Goal: Check status: Check status

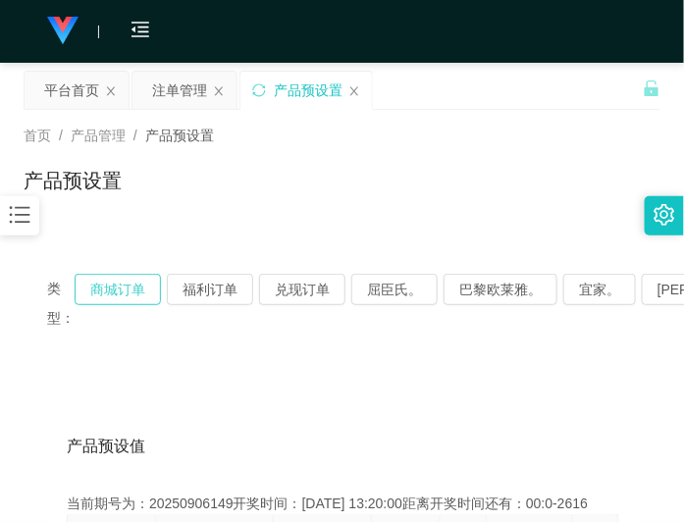
click at [132, 285] on button "商城订单" at bounding box center [118, 289] width 86 height 31
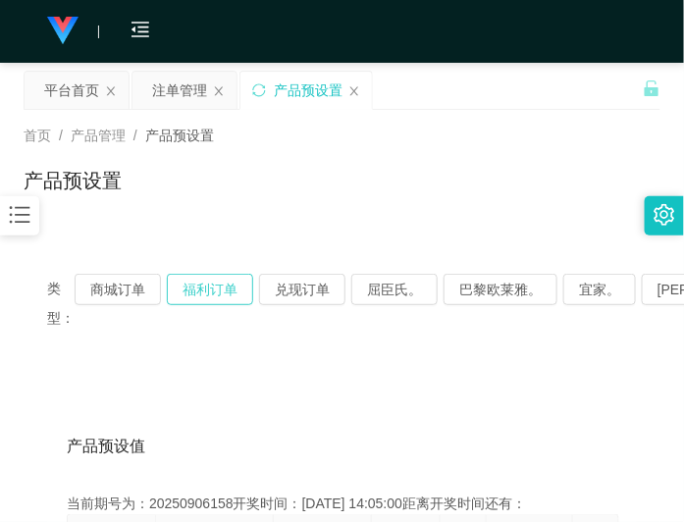
click at [199, 287] on button "福利订单" at bounding box center [210, 289] width 86 height 31
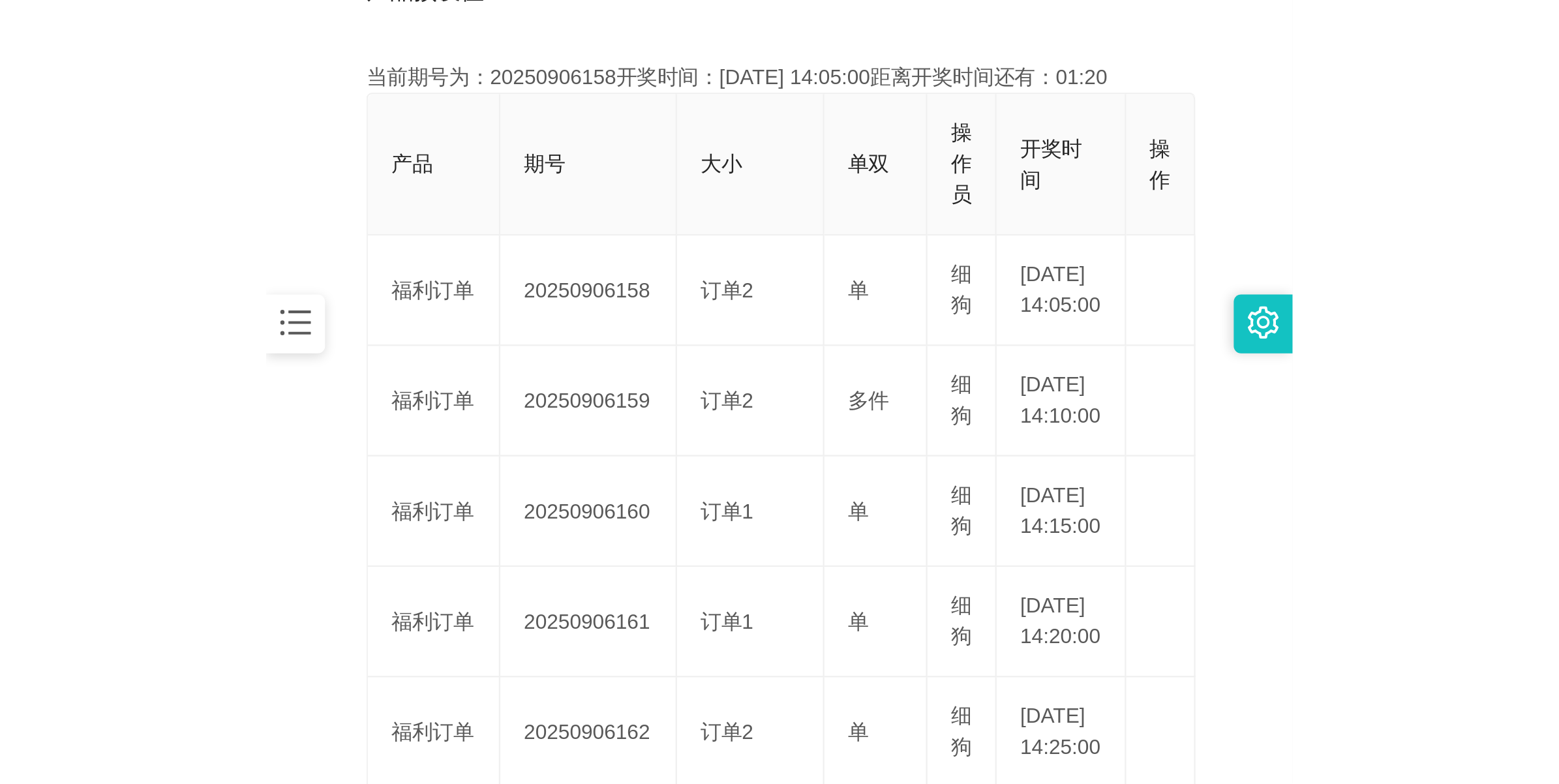
scroll to position [326, 0]
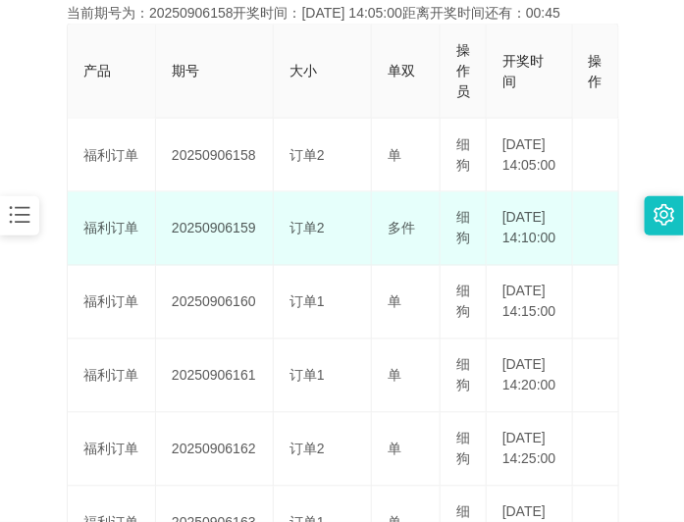
click at [217, 261] on td "20250906159" at bounding box center [215, 229] width 118 height 74
copy td "20250906159"
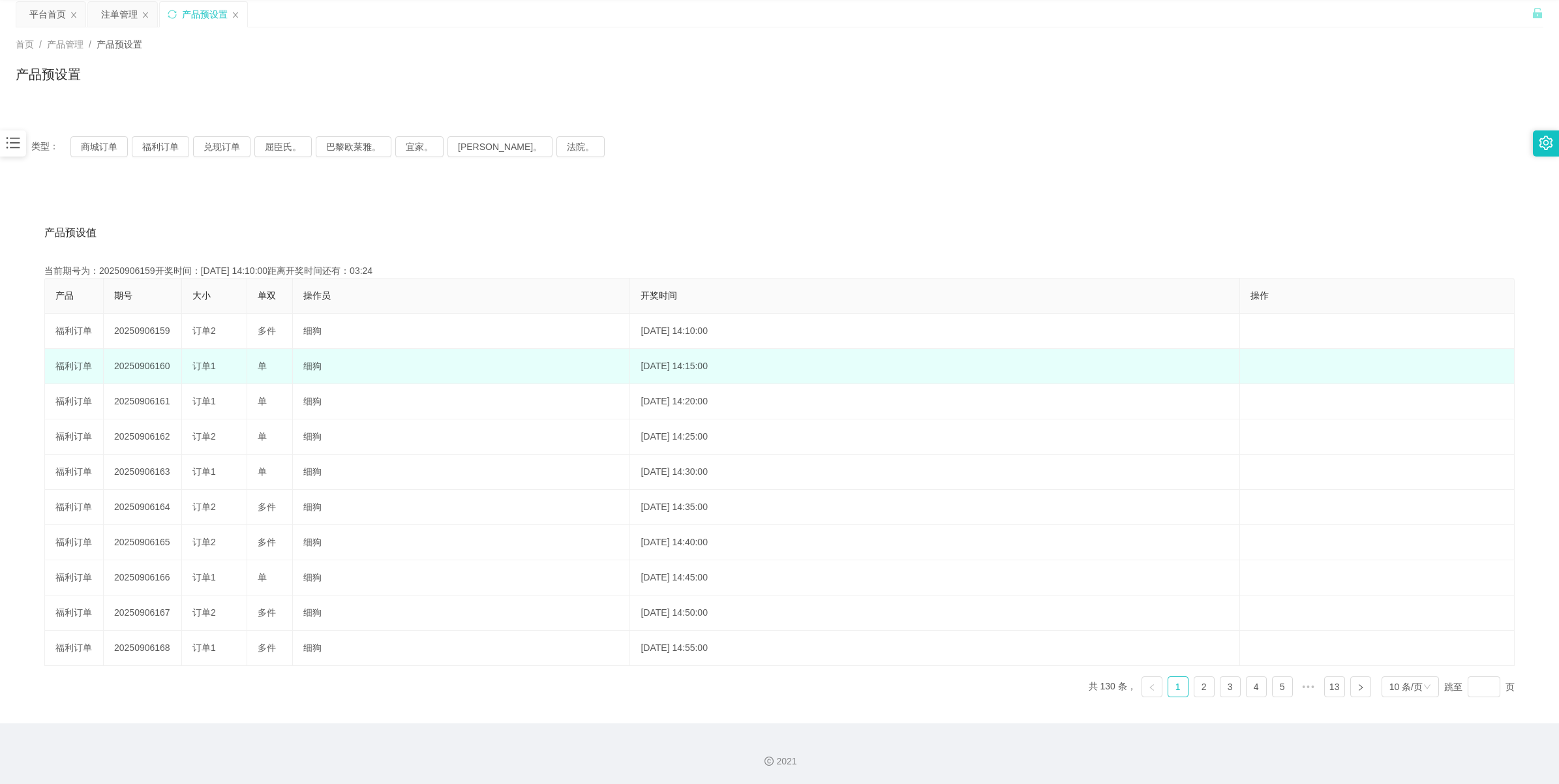
scroll to position [47, 0]
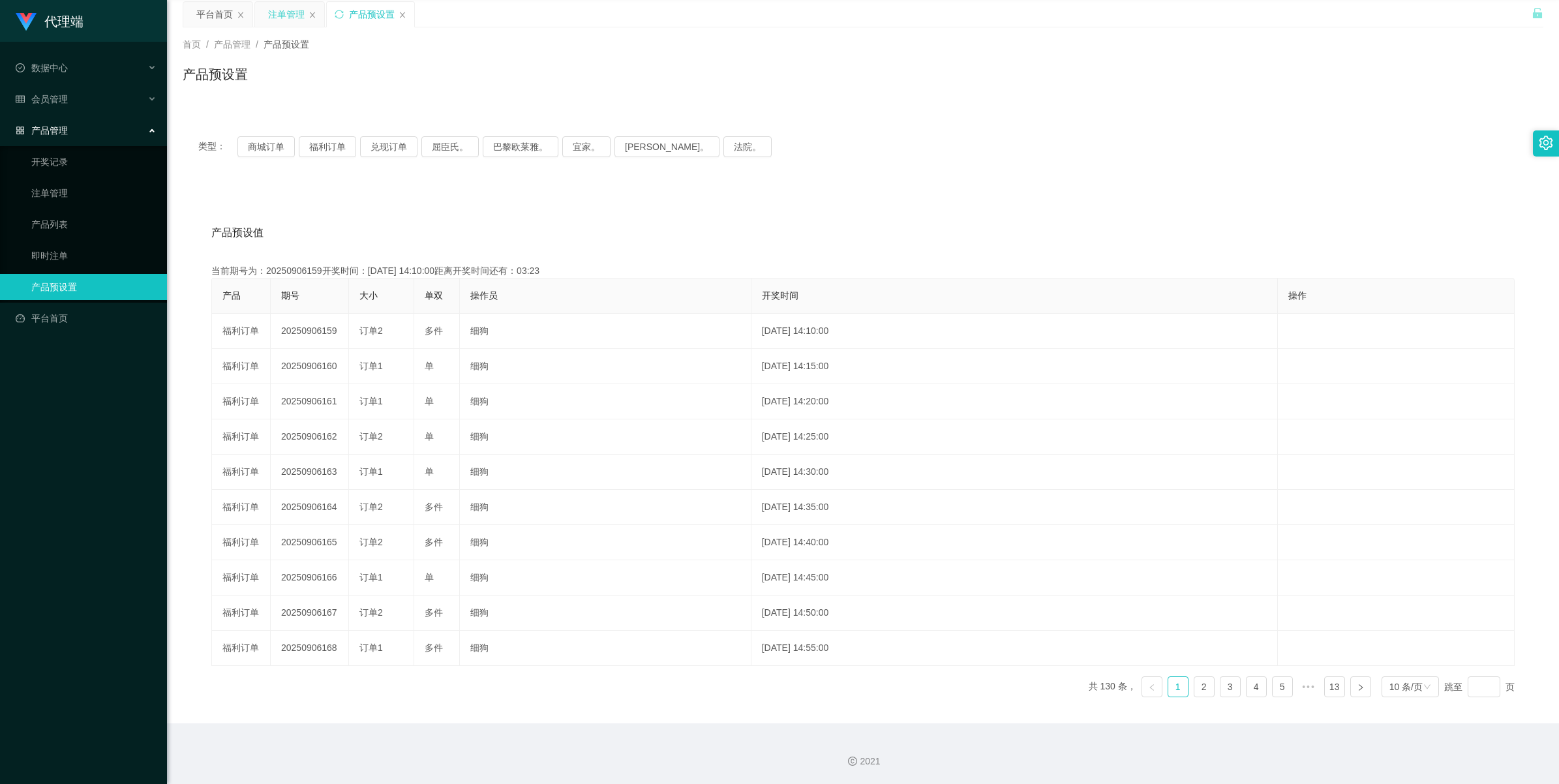
click at [286, 5] on div "注单管理" at bounding box center [286, 14] width 37 height 25
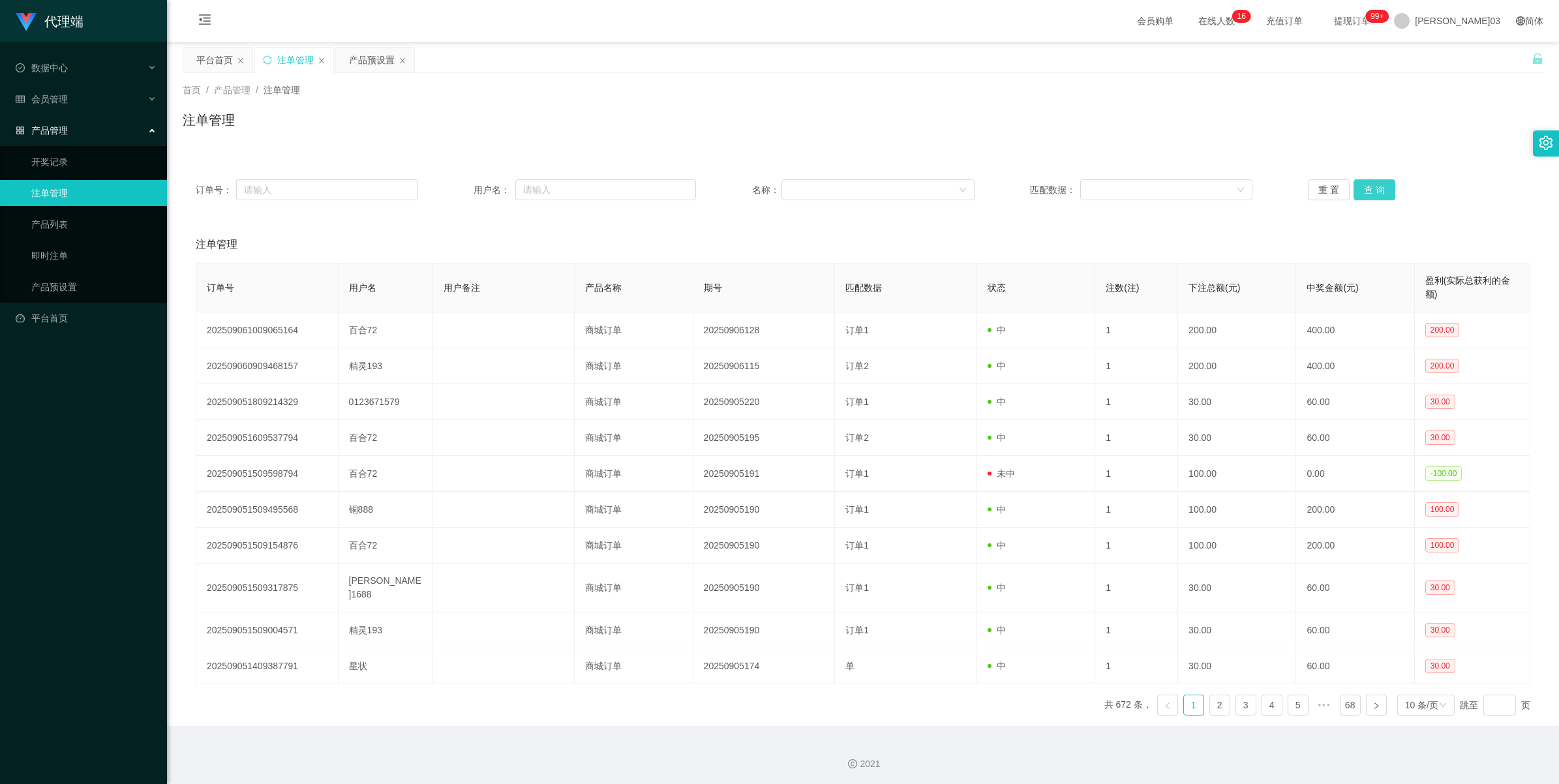
click at [454, 189] on button "查 询" at bounding box center [1374, 189] width 42 height 21
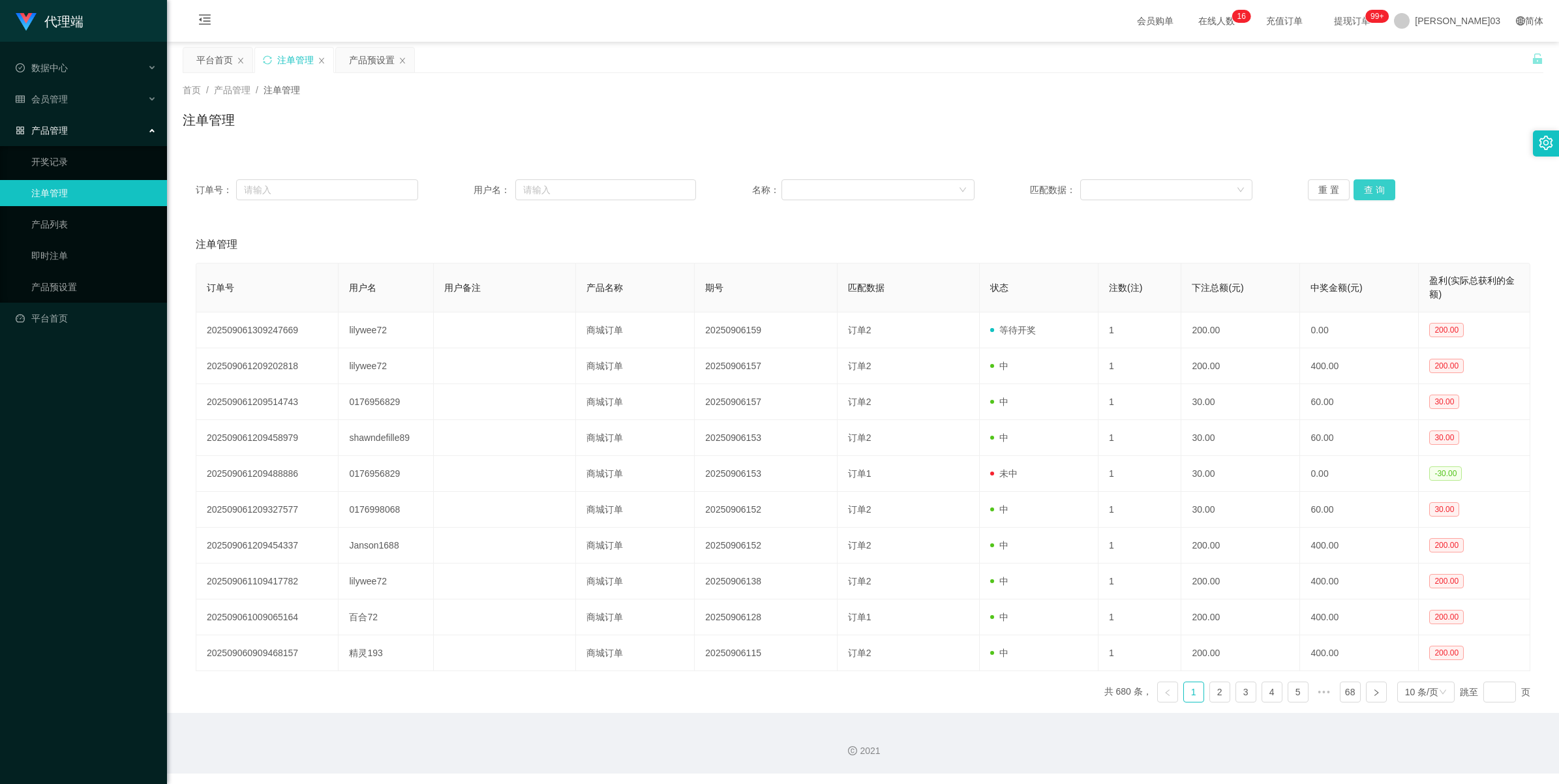
click at [454, 185] on button "查 询" at bounding box center [1374, 189] width 42 height 21
click at [454, 185] on div "重 置 查 询" at bounding box center [1419, 189] width 223 height 21
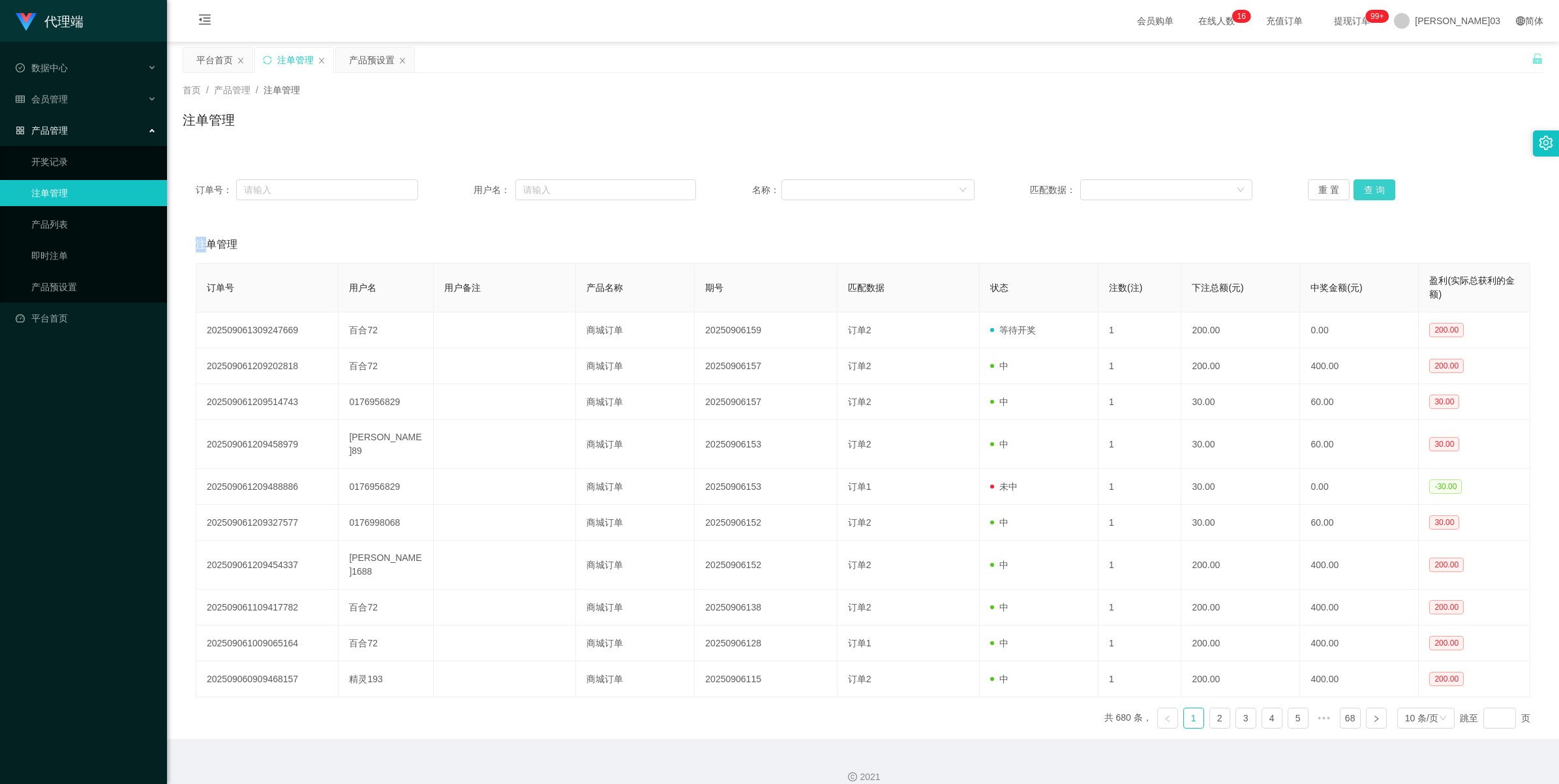
click at [454, 185] on button "查 询" at bounding box center [1374, 189] width 42 height 21
click at [454, 185] on div "重 置 查 询" at bounding box center [1419, 189] width 223 height 21
click at [454, 185] on button "查 询" at bounding box center [1374, 189] width 42 height 21
click at [454, 185] on div "重 置 查 询" at bounding box center [1419, 189] width 223 height 21
click at [454, 185] on button "查 询" at bounding box center [1374, 189] width 42 height 21
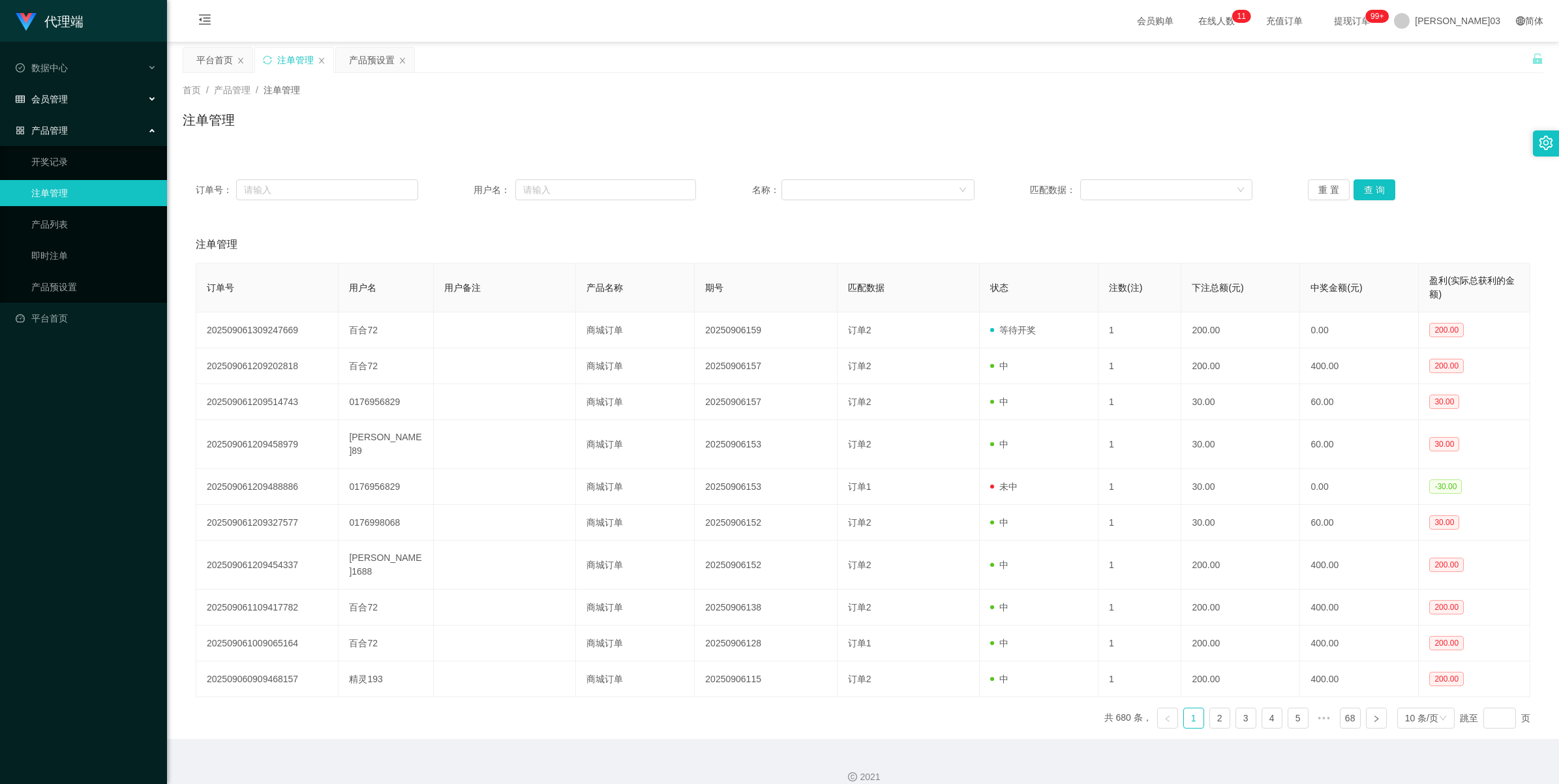
click at [86, 99] on div "会员管理" at bounding box center [83, 99] width 167 height 26
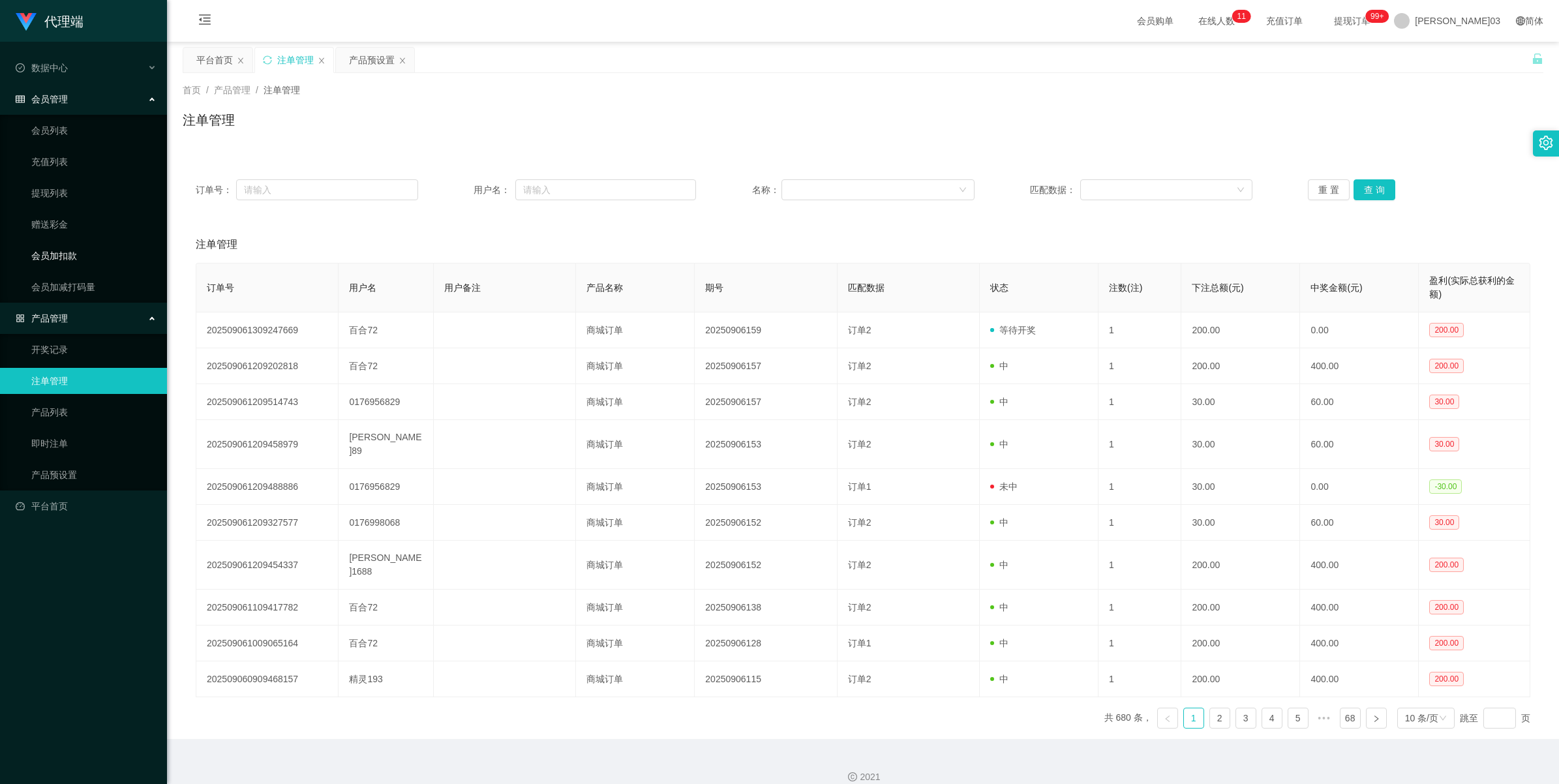
click at [76, 256] on link "会员加扣款" at bounding box center [94, 255] width 125 height 26
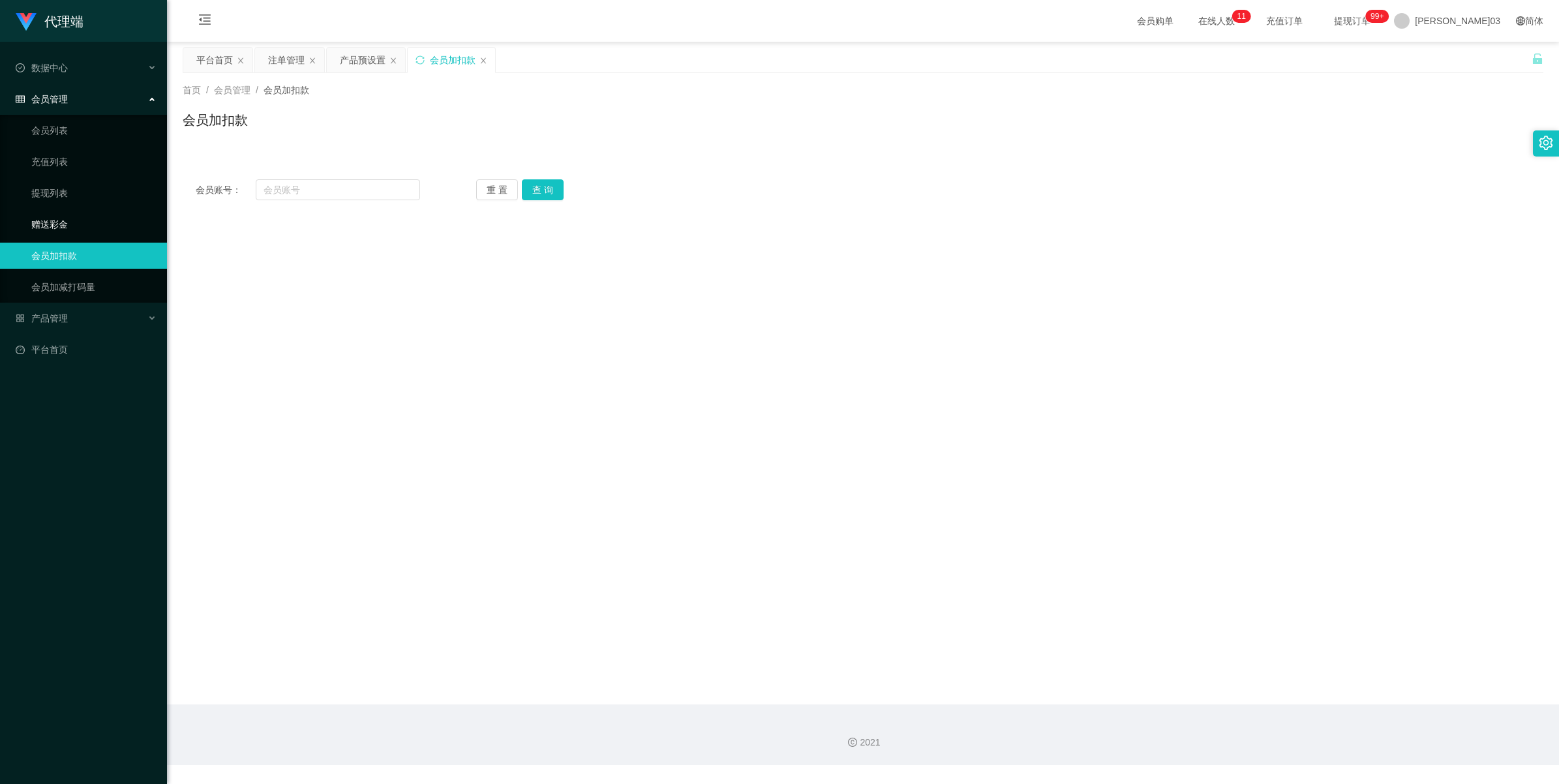
click at [74, 217] on link "赠送彩金" at bounding box center [94, 224] width 125 height 26
click at [343, 178] on div "会员账号： 重 置 查 询 会员账号 会员姓名 账号余额 操作类型 彩金加款 彩金扣款 金额 确 定" at bounding box center [863, 189] width 1360 height 47
click at [376, 193] on input "text" at bounding box center [338, 189] width 164 height 21
paste input "551011"
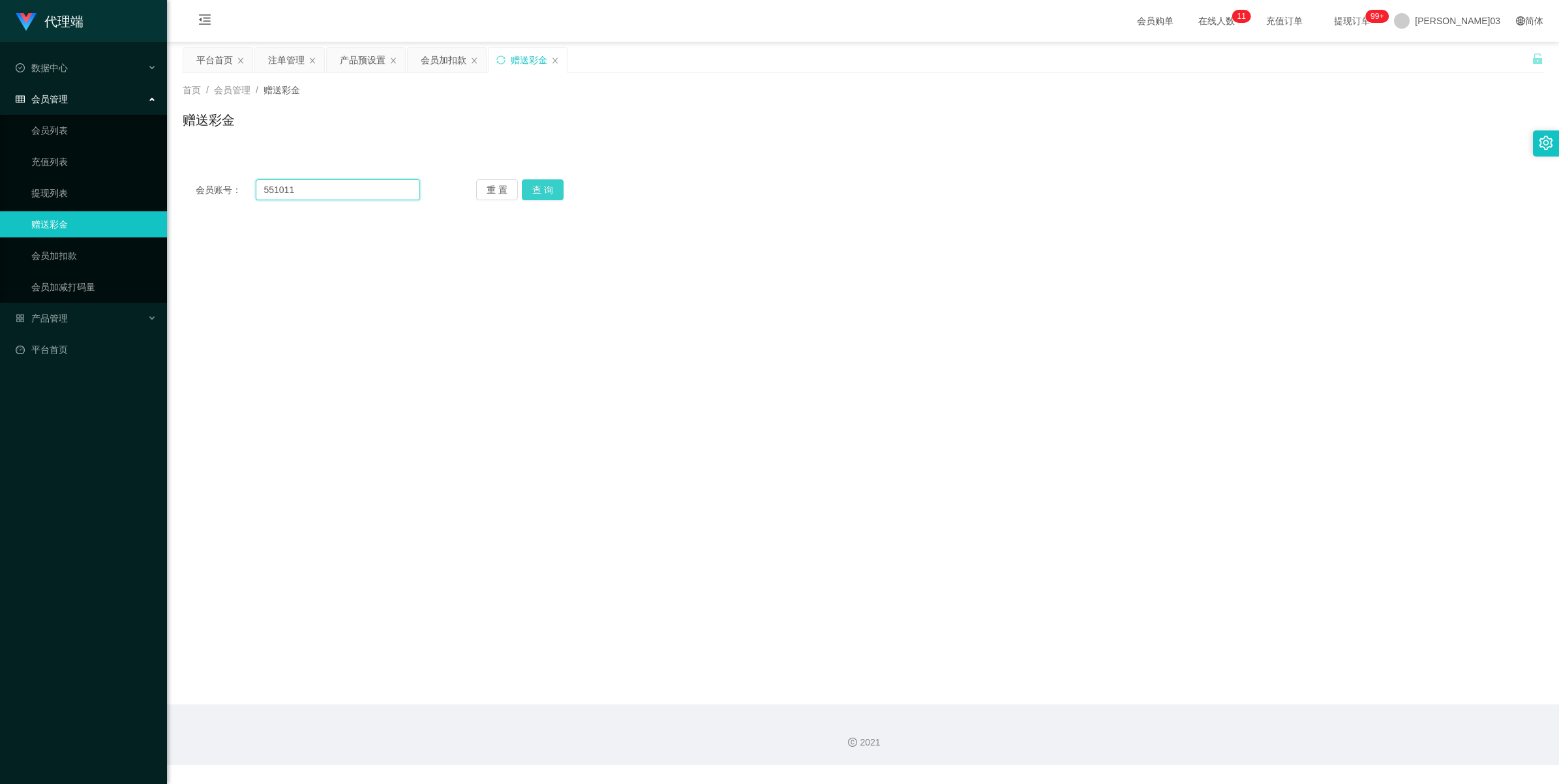
type input "551011"
click at [454, 189] on button "查 询" at bounding box center [542, 189] width 42 height 21
click at [78, 128] on link "会员列表" at bounding box center [94, 130] width 125 height 26
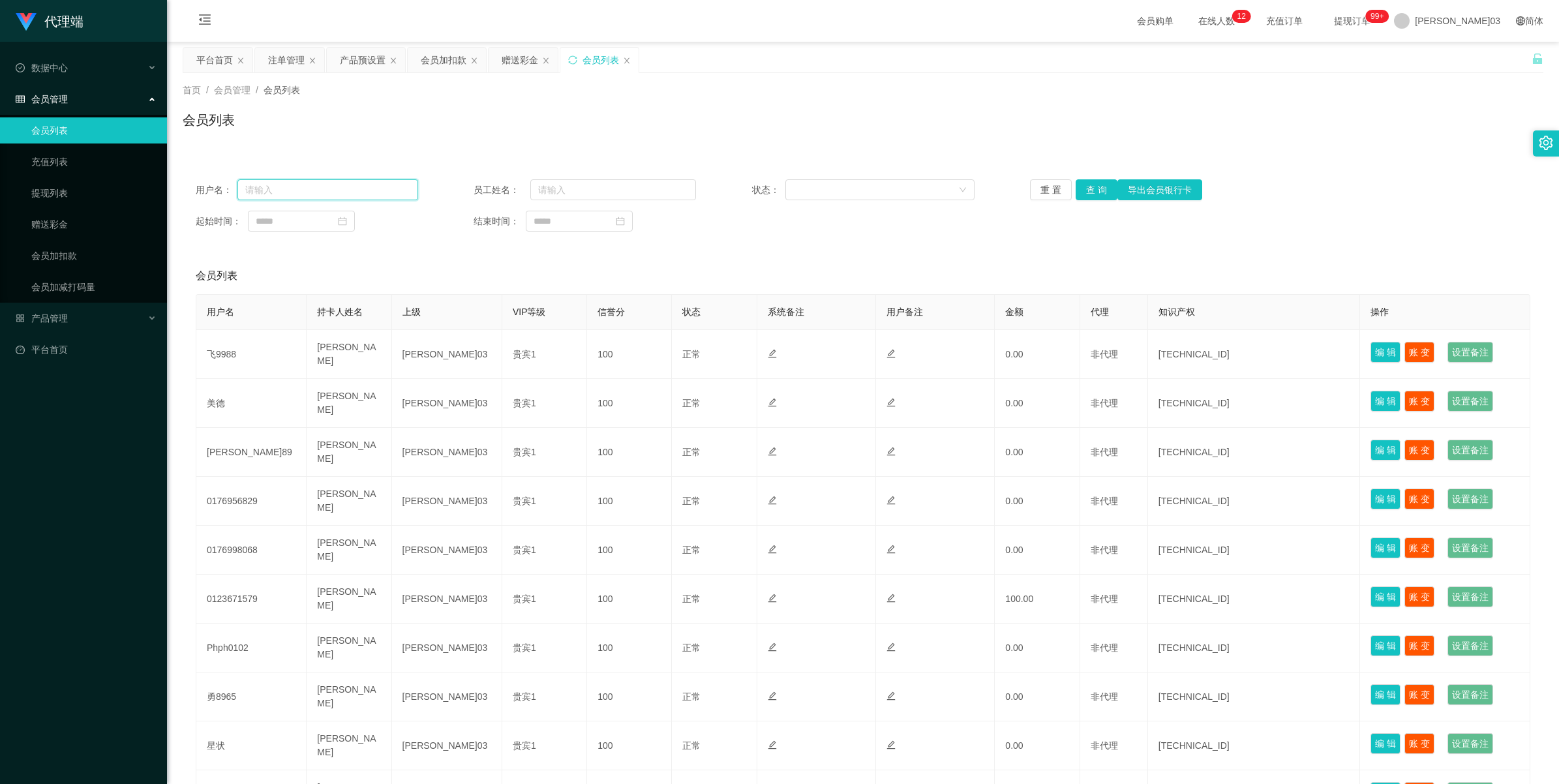
click at [298, 193] on input "text" at bounding box center [328, 189] width 181 height 21
paste input "551011"
type input "551011"
click at [454, 190] on button "查 询" at bounding box center [1096, 189] width 42 height 21
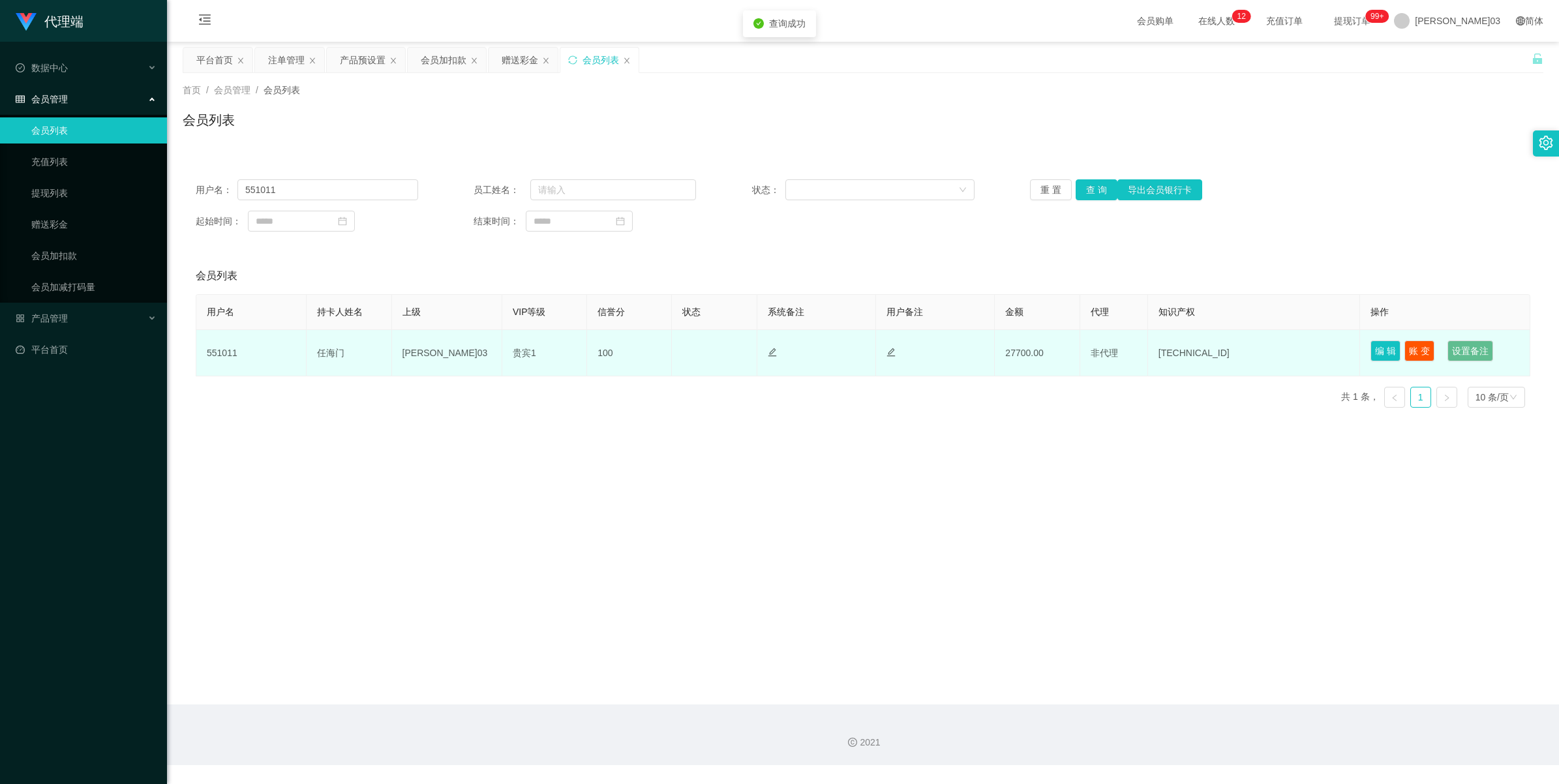
click at [454, 346] on td "正常 禁止登录 禁止投注" at bounding box center [714, 353] width 85 height 47
click at [454, 346] on td "贵宾1" at bounding box center [545, 353] width 85 height 47
click at [413, 346] on td "[PERSON_NAME]03" at bounding box center [447, 353] width 110 height 47
click at [339, 346] on td "任海门" at bounding box center [349, 353] width 85 height 47
click at [454, 346] on td "27700.00" at bounding box center [1037, 353] width 85 height 47
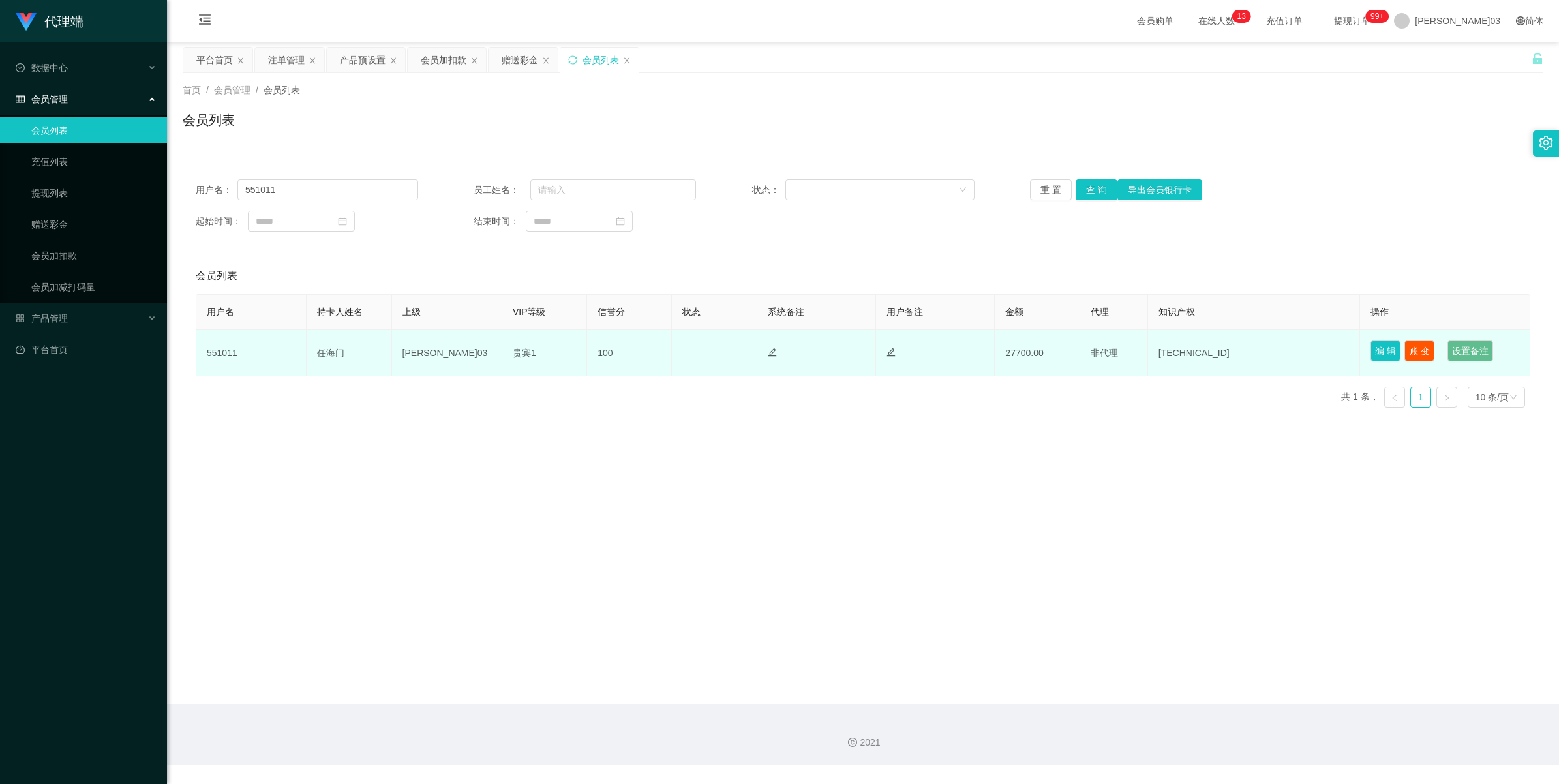
click at [454, 346] on td "[TECHNICAL_ID]" at bounding box center [1254, 353] width 213 height 47
drag, startPoint x: 1099, startPoint y: 355, endPoint x: 1091, endPoint y: 355, distance: 8.0
click at [454, 346] on span "非代理" at bounding box center [1104, 353] width 27 height 11
click at [454, 346] on td "27700.00" at bounding box center [1037, 353] width 85 height 47
drag, startPoint x: 327, startPoint y: 353, endPoint x: 233, endPoint y: 356, distance: 94.0
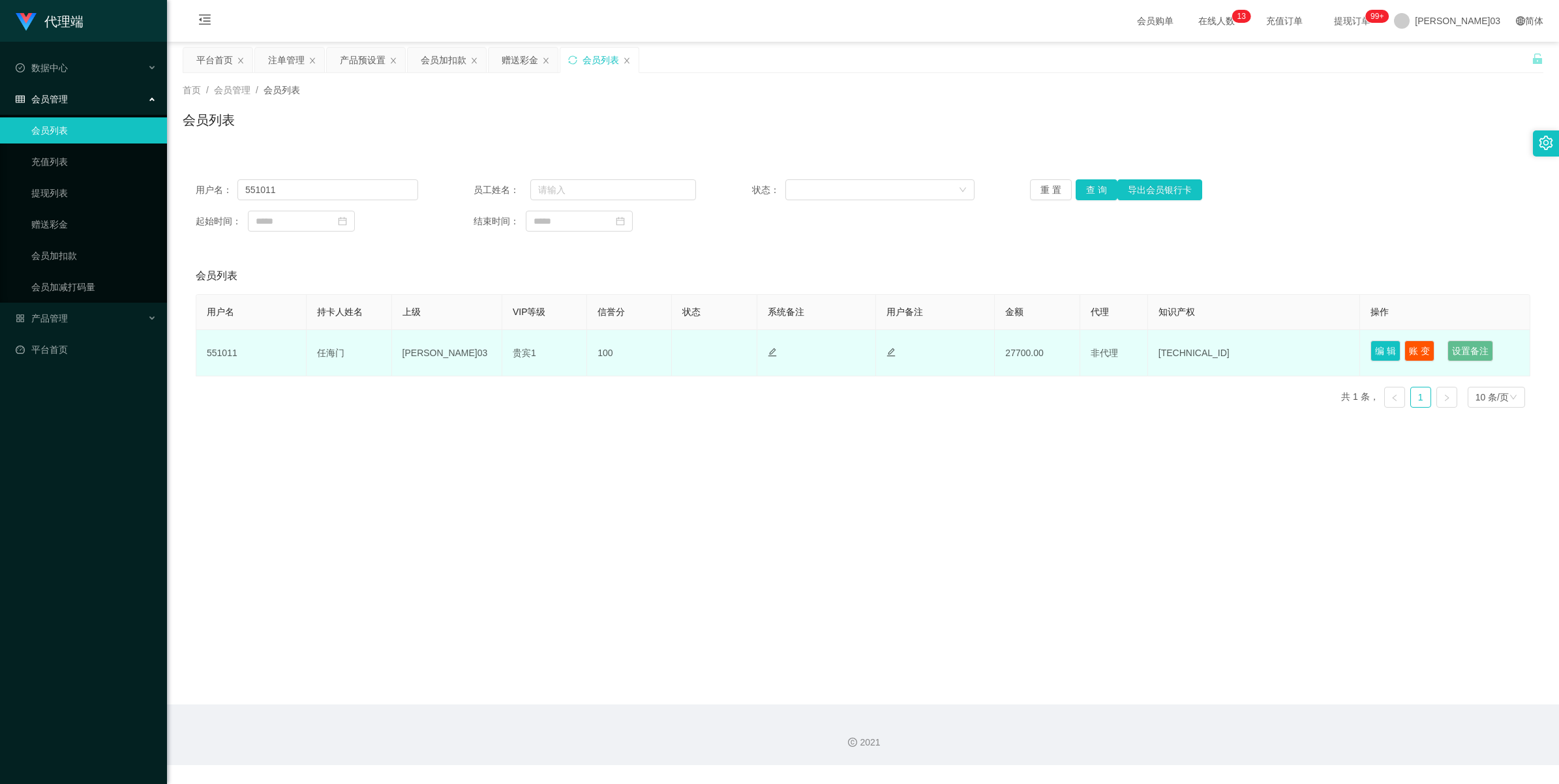
click at [326, 346] on td "任海门" at bounding box center [349, 353] width 85 height 47
click at [227, 346] on td "551011" at bounding box center [251, 353] width 110 height 47
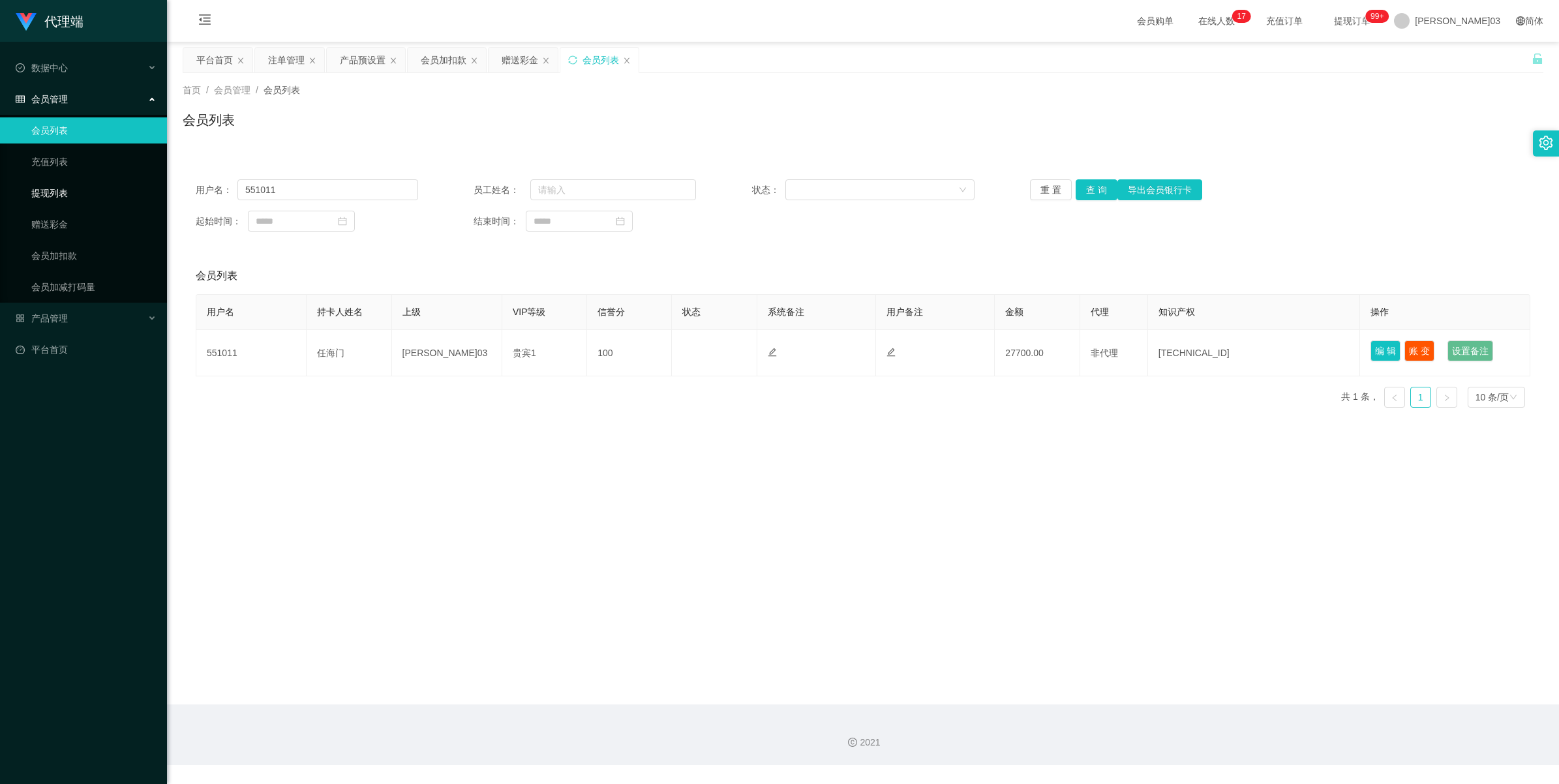
click at [52, 187] on link "提现列表" at bounding box center [94, 193] width 125 height 26
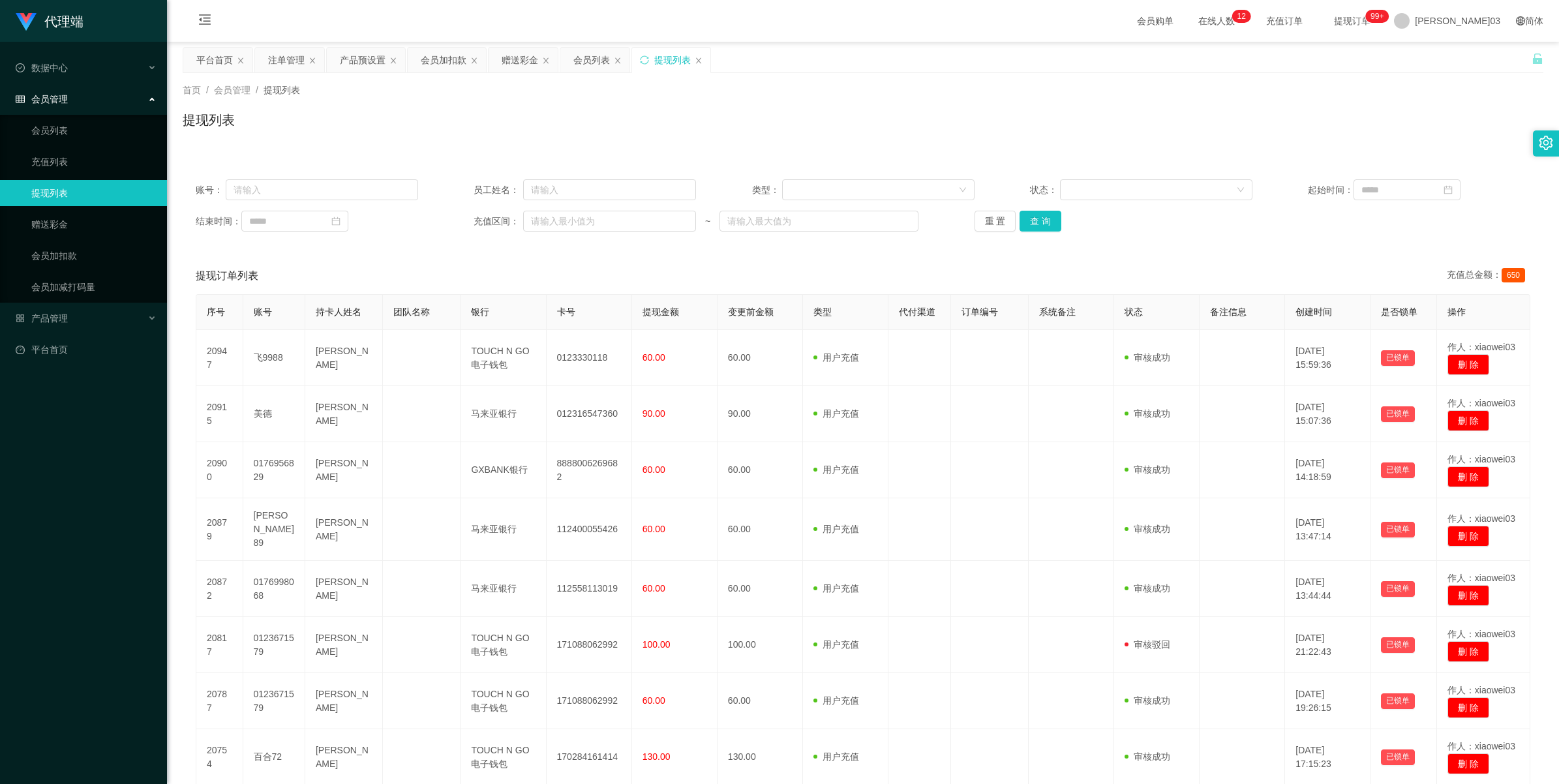
click at [454, 222] on div "重 置 查 询" at bounding box center [1085, 221] width 223 height 21
click at [454, 222] on button "查 询" at bounding box center [1040, 221] width 42 height 21
click at [454, 222] on button "查 询" at bounding box center [1047, 221] width 56 height 21
click at [454, 222] on button "查 询" at bounding box center [1040, 221] width 42 height 21
click at [454, 222] on div "重 置 查 询" at bounding box center [1085, 221] width 223 height 21
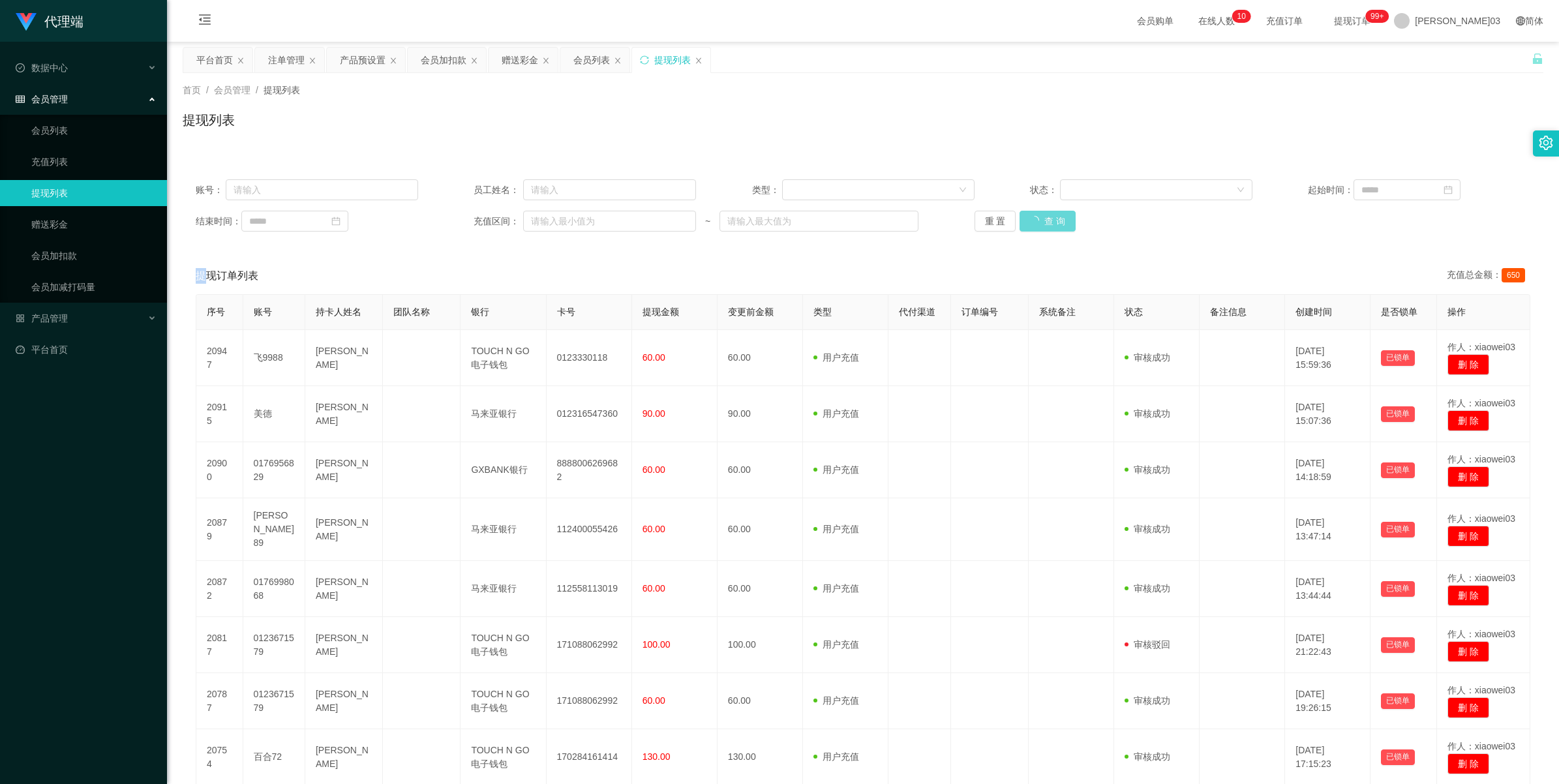
click at [454, 222] on div "重 置 查 询" at bounding box center [1085, 221] width 223 height 21
click at [454, 222] on button "查 询" at bounding box center [1040, 221] width 42 height 21
click at [454, 222] on div "重 置 查 询" at bounding box center [1085, 221] width 223 height 21
click at [454, 222] on button "查 询" at bounding box center [1047, 221] width 56 height 21
click at [454, 220] on button "查 询" at bounding box center [1040, 221] width 42 height 21
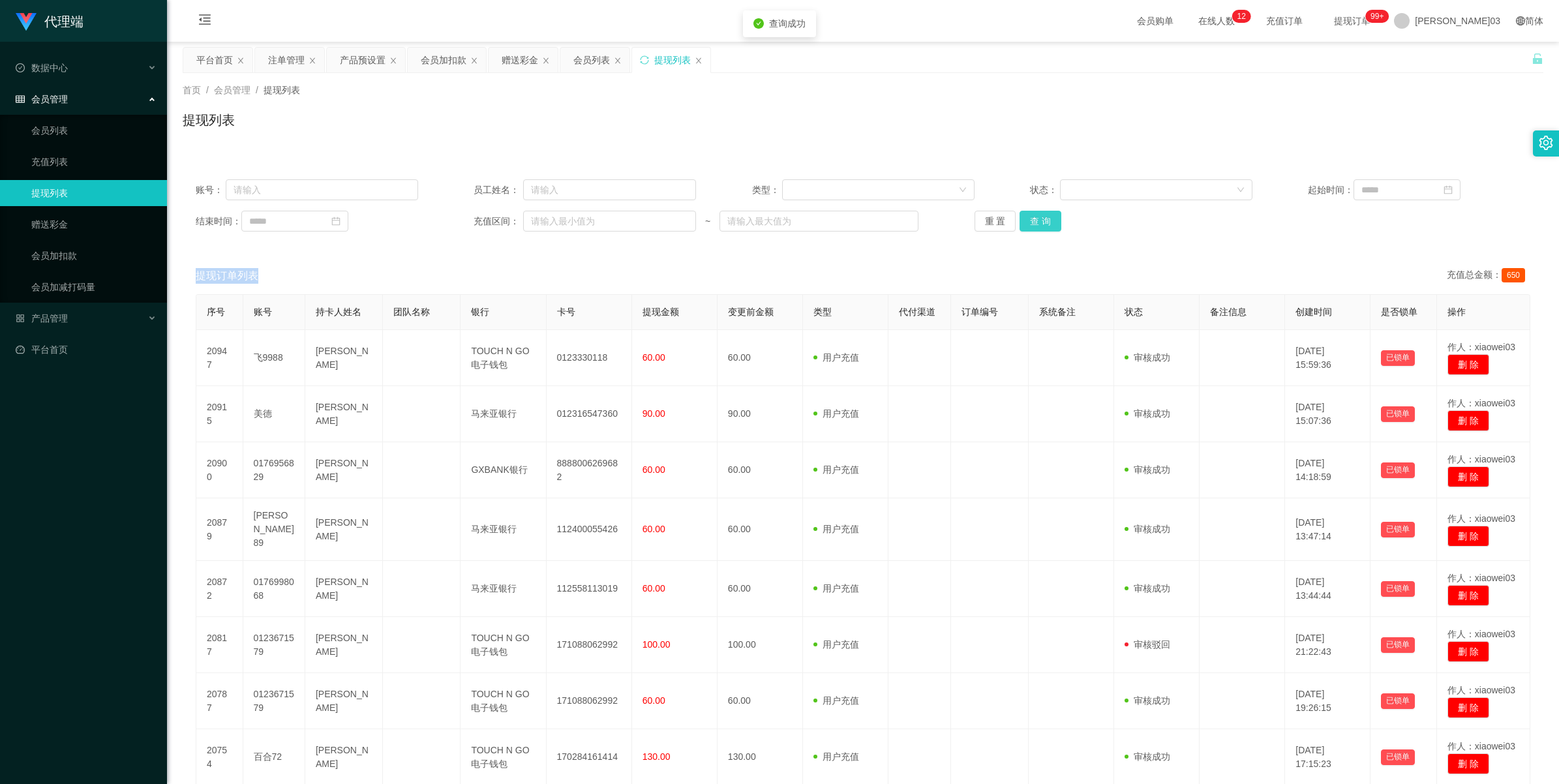
click at [454, 220] on button "查 询" at bounding box center [1040, 221] width 42 height 21
click at [454, 221] on button "查 询" at bounding box center [1040, 221] width 42 height 21
click at [454, 221] on button "查 询" at bounding box center [1047, 221] width 56 height 21
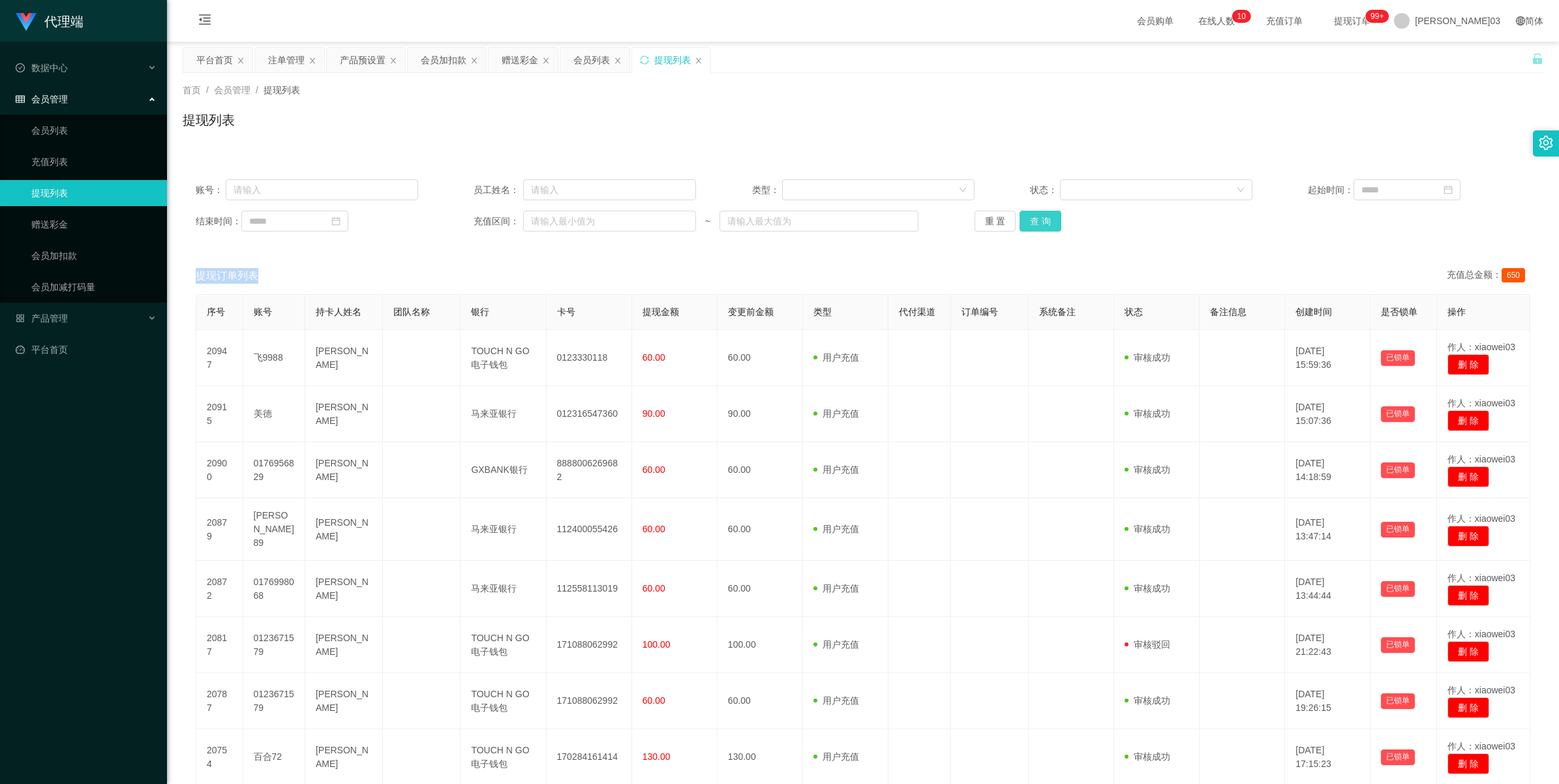
click at [454, 216] on button "查 询" at bounding box center [1040, 221] width 42 height 21
click at [454, 217] on button "查 询" at bounding box center [1040, 221] width 42 height 21
click at [454, 219] on button "查 询" at bounding box center [1040, 221] width 42 height 21
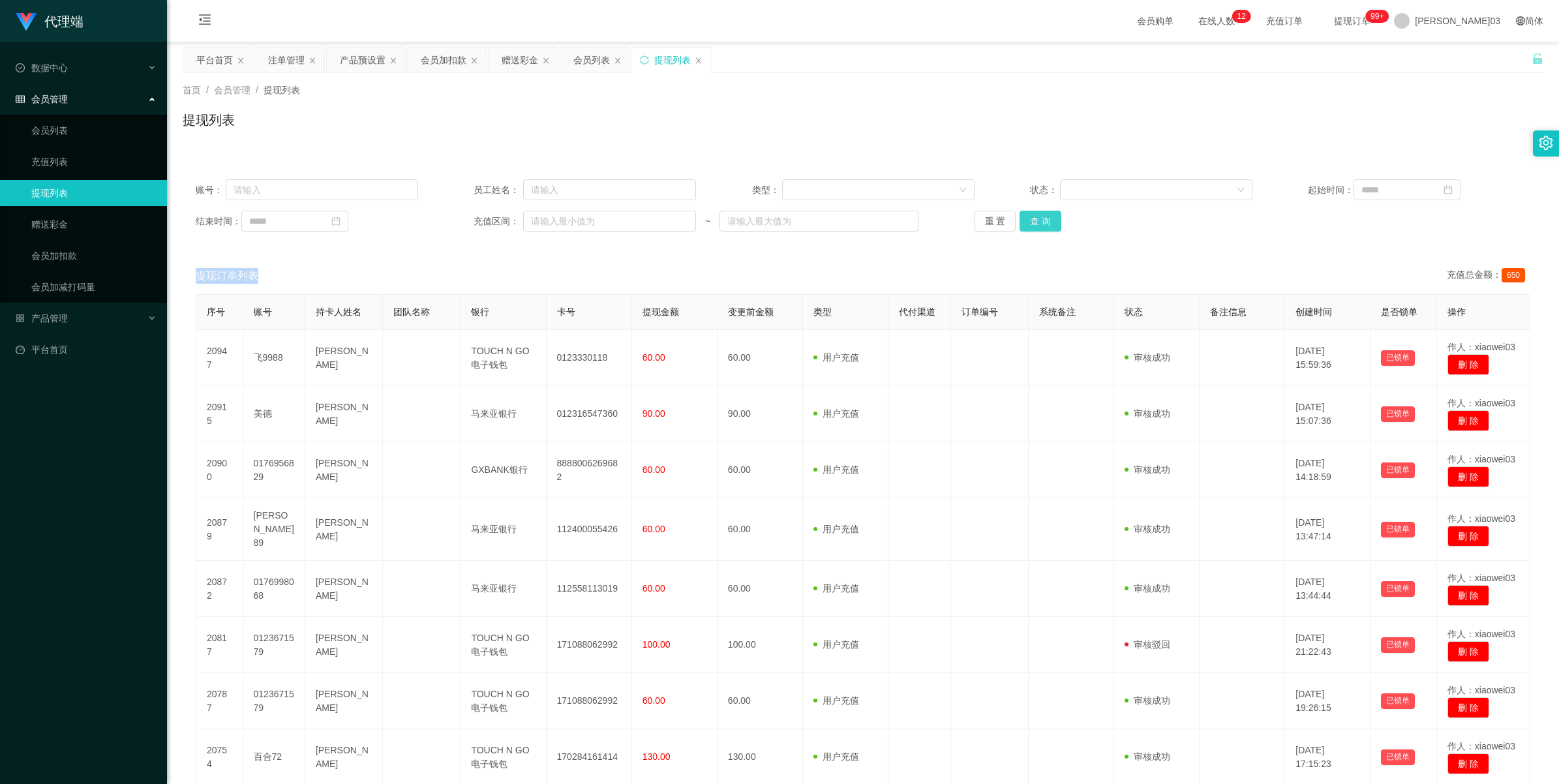
click at [454, 223] on button "查 询" at bounding box center [1040, 221] width 42 height 21
click at [454, 223] on button "查 询" at bounding box center [1040, 221] width 42 height 21
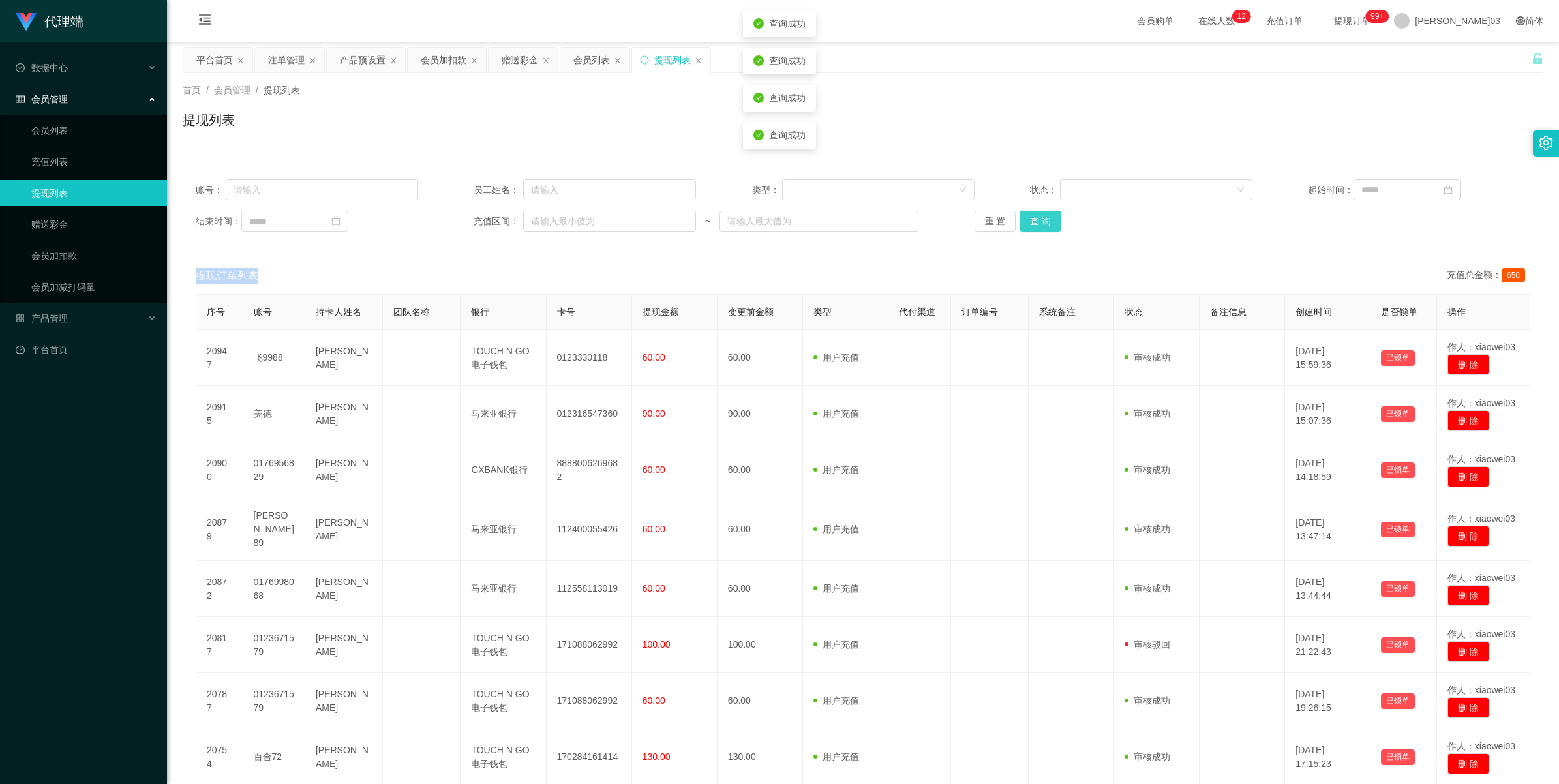
click at [454, 223] on button "查 询" at bounding box center [1040, 221] width 42 height 21
click at [454, 217] on button "查 询" at bounding box center [1040, 221] width 42 height 21
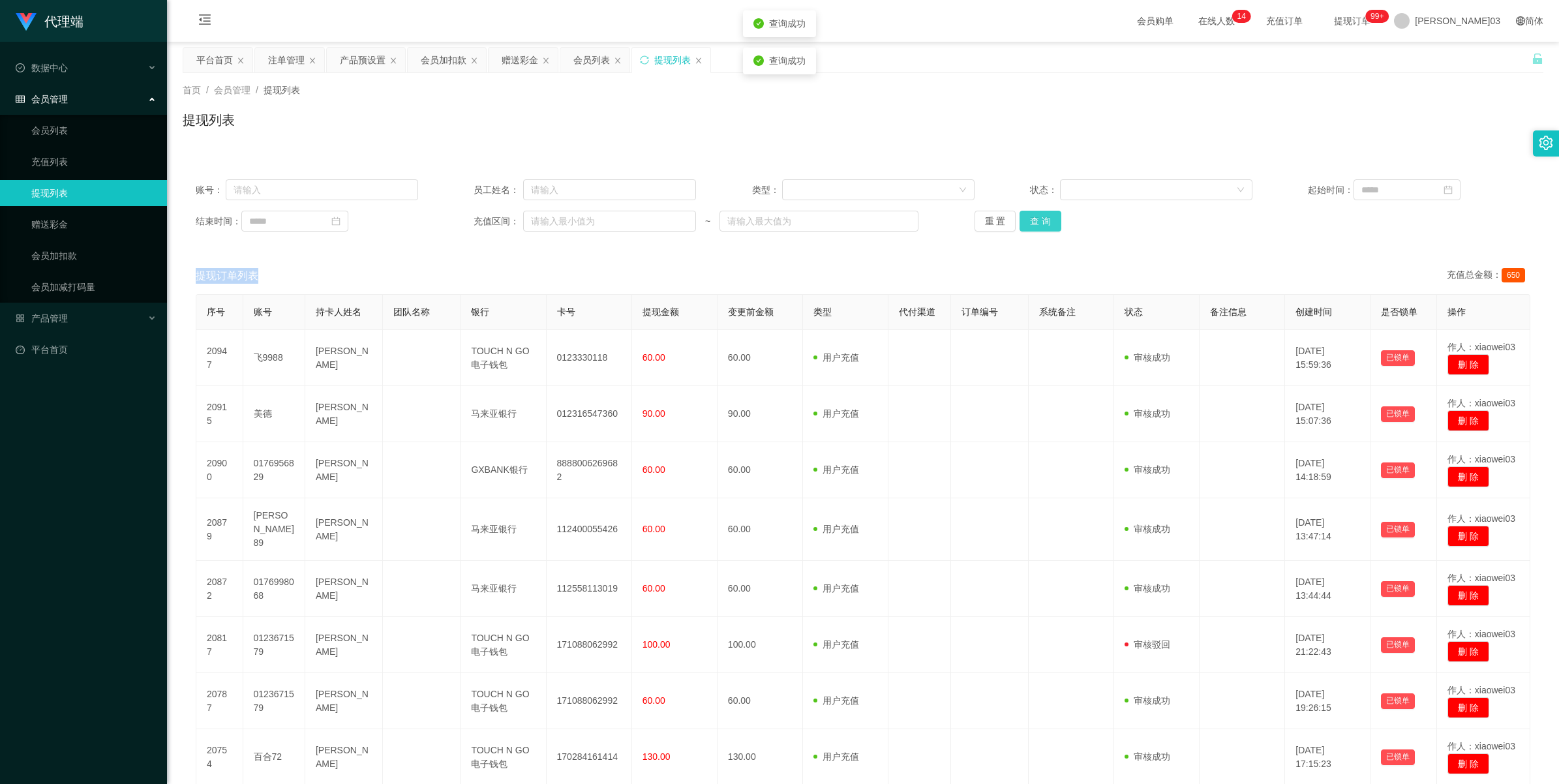
click at [454, 217] on button "查 询" at bounding box center [1040, 221] width 42 height 21
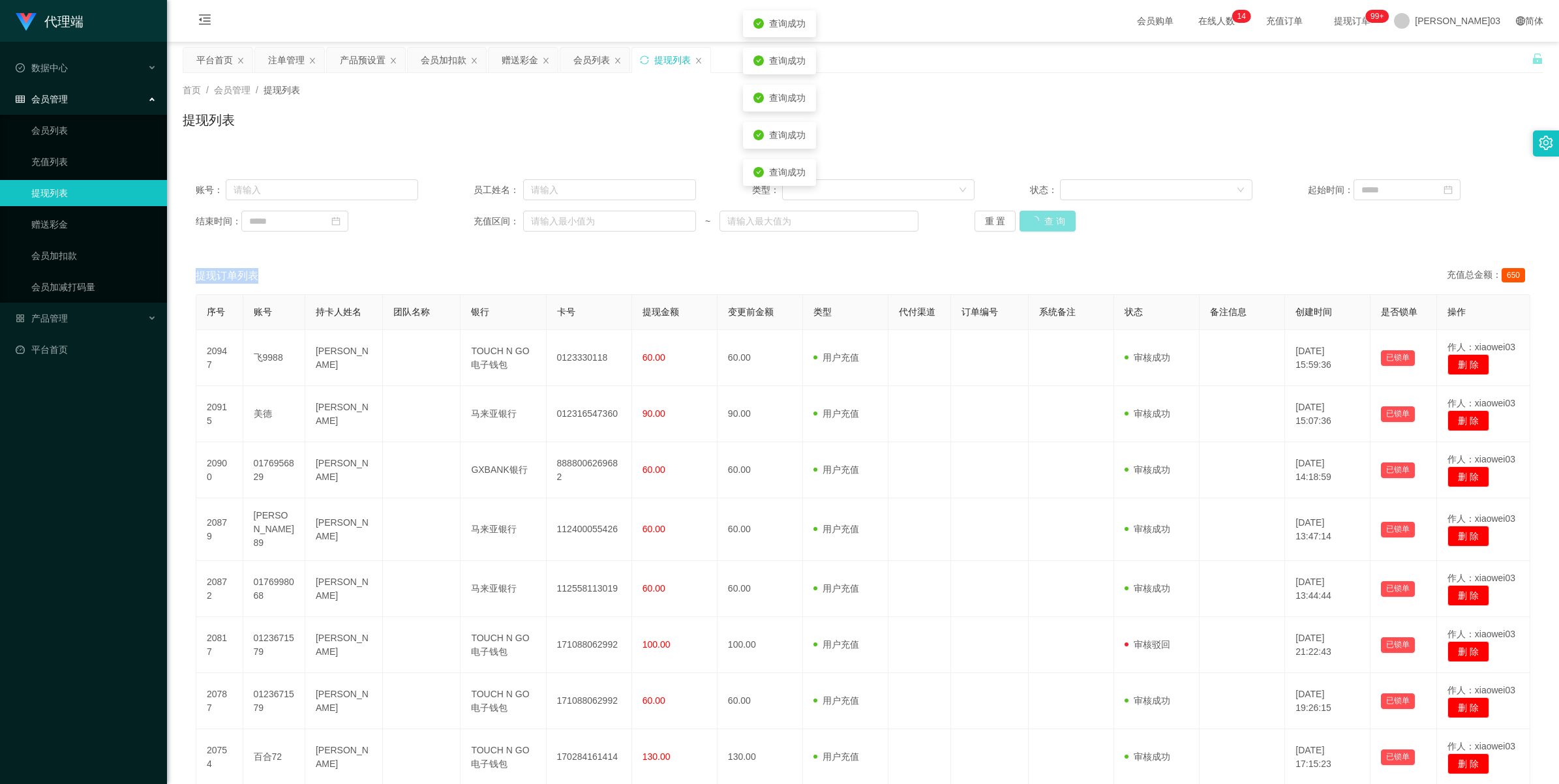
click at [454, 217] on button "查 询" at bounding box center [1047, 221] width 56 height 21
click at [454, 221] on button "查 询" at bounding box center [1040, 221] width 42 height 21
click at [454, 222] on button "查 询" at bounding box center [1040, 221] width 42 height 21
click at [454, 223] on button "查 询" at bounding box center [1047, 221] width 56 height 21
click at [454, 223] on div "重 置 查 询" at bounding box center [1085, 221] width 223 height 21
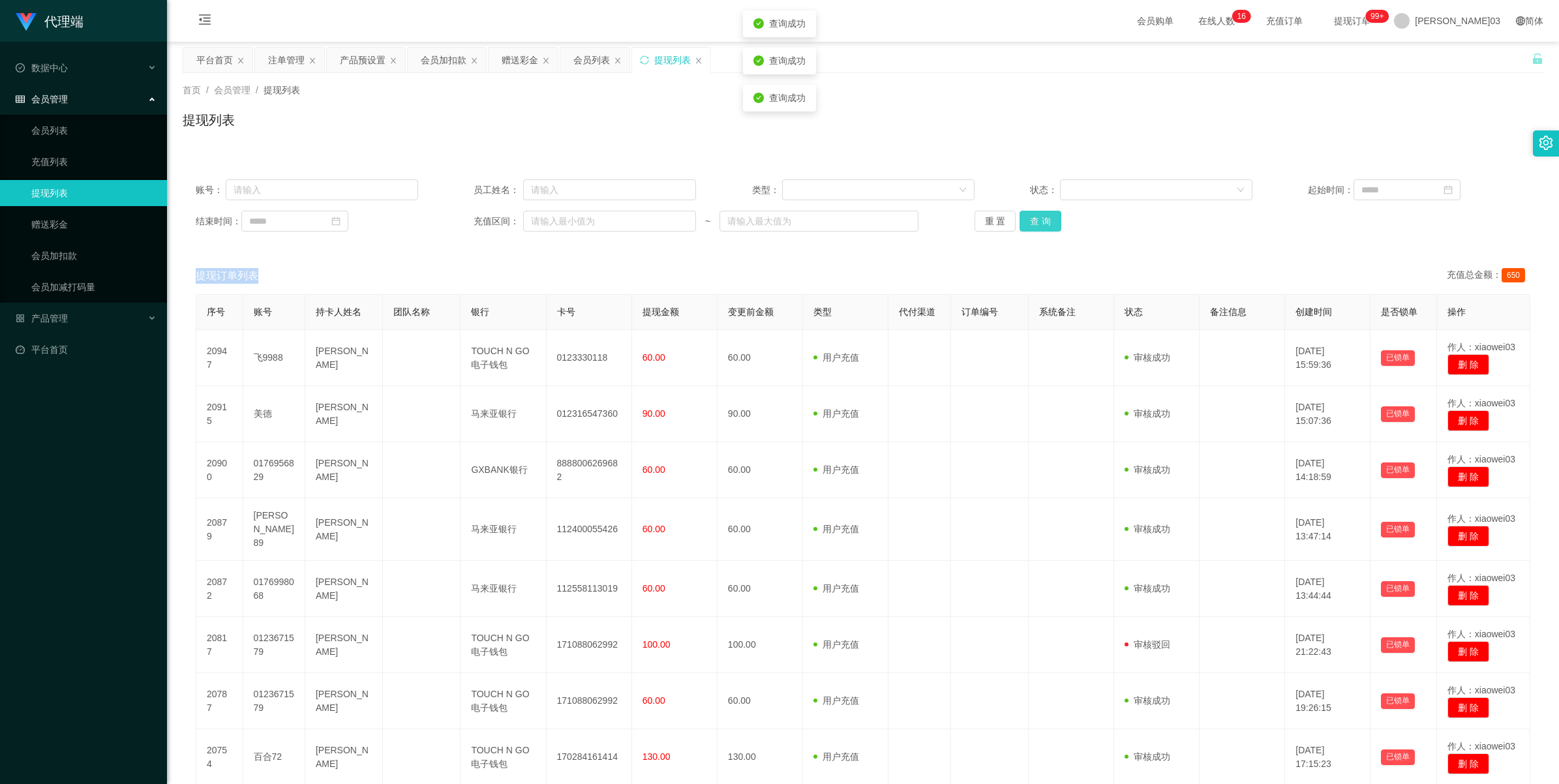
click at [454, 223] on button "查 询" at bounding box center [1040, 221] width 42 height 21
click at [454, 223] on div "重 置 查 询" at bounding box center [1085, 221] width 223 height 21
click at [454, 222] on button "查 询" at bounding box center [1040, 221] width 42 height 21
click at [454, 220] on button "查 询" at bounding box center [1040, 221] width 42 height 21
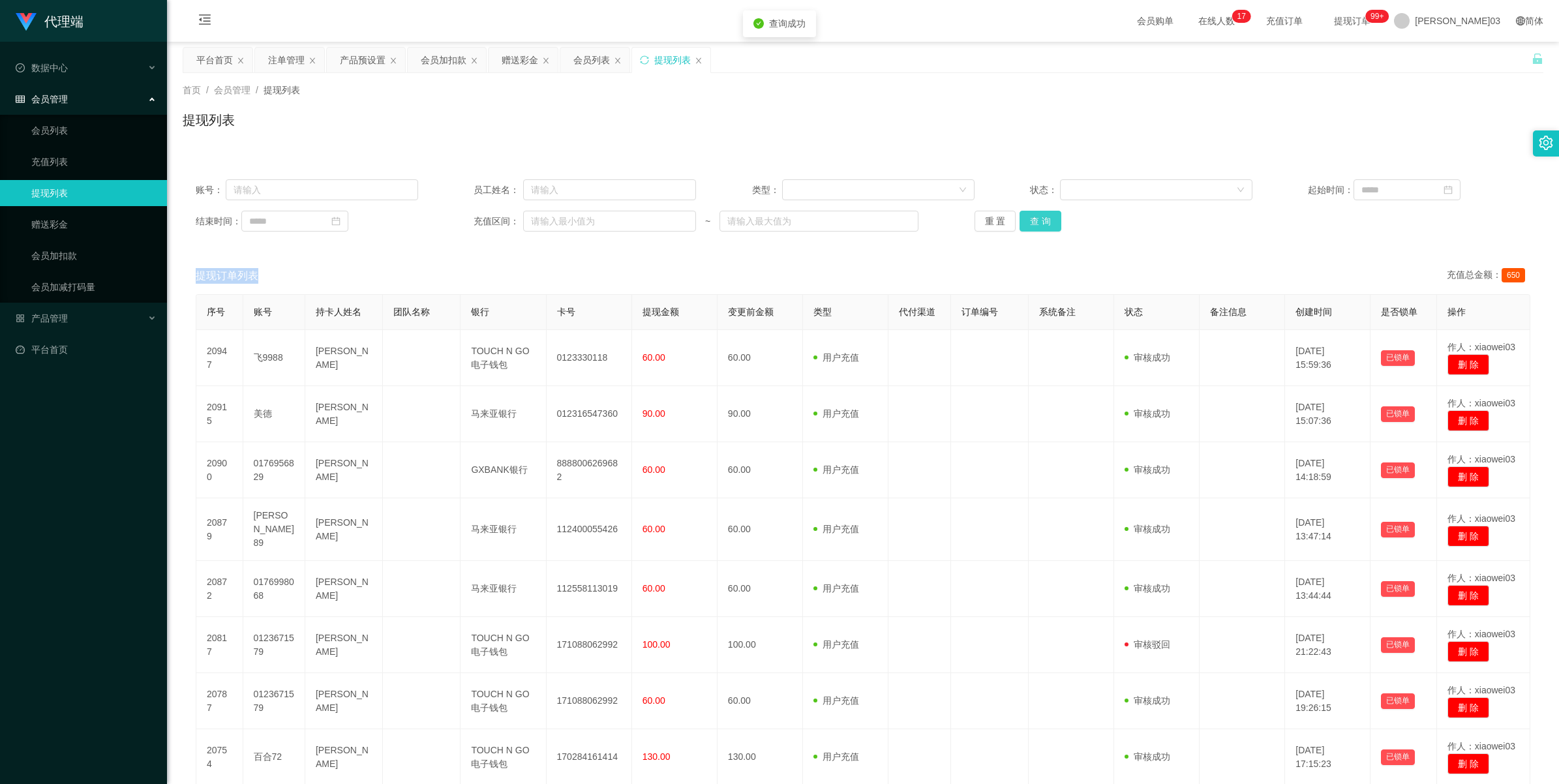
click at [454, 220] on button "查 询" at bounding box center [1040, 221] width 42 height 21
click at [454, 207] on div "账号： 员工姓名： 类型： 状态： 起始时间： 结束时间： 充值区间： ~ 重 置 查 询" at bounding box center [863, 205] width 1360 height 78
click at [454, 214] on button "查 询" at bounding box center [1040, 221] width 42 height 21
click at [454, 219] on button "查 询" at bounding box center [1040, 221] width 42 height 21
click at [454, 223] on button "查 询" at bounding box center [1040, 221] width 42 height 21
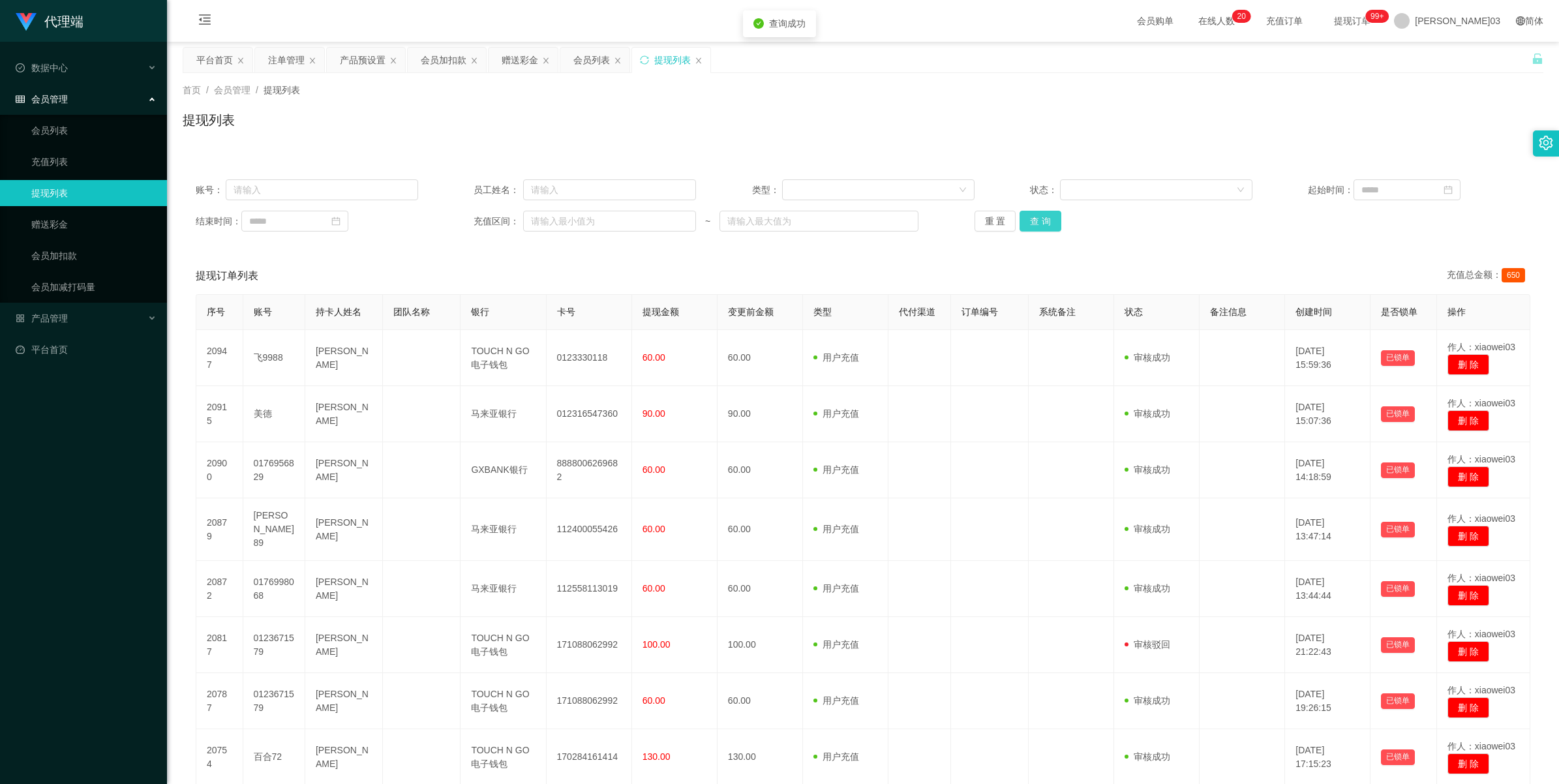
click at [454, 223] on button "查 询" at bounding box center [1040, 221] width 42 height 21
click at [454, 221] on button "查 询" at bounding box center [1040, 221] width 42 height 21
click at [454, 224] on button "查 询" at bounding box center [1040, 221] width 42 height 21
click at [454, 220] on button "查 询" at bounding box center [1040, 221] width 42 height 21
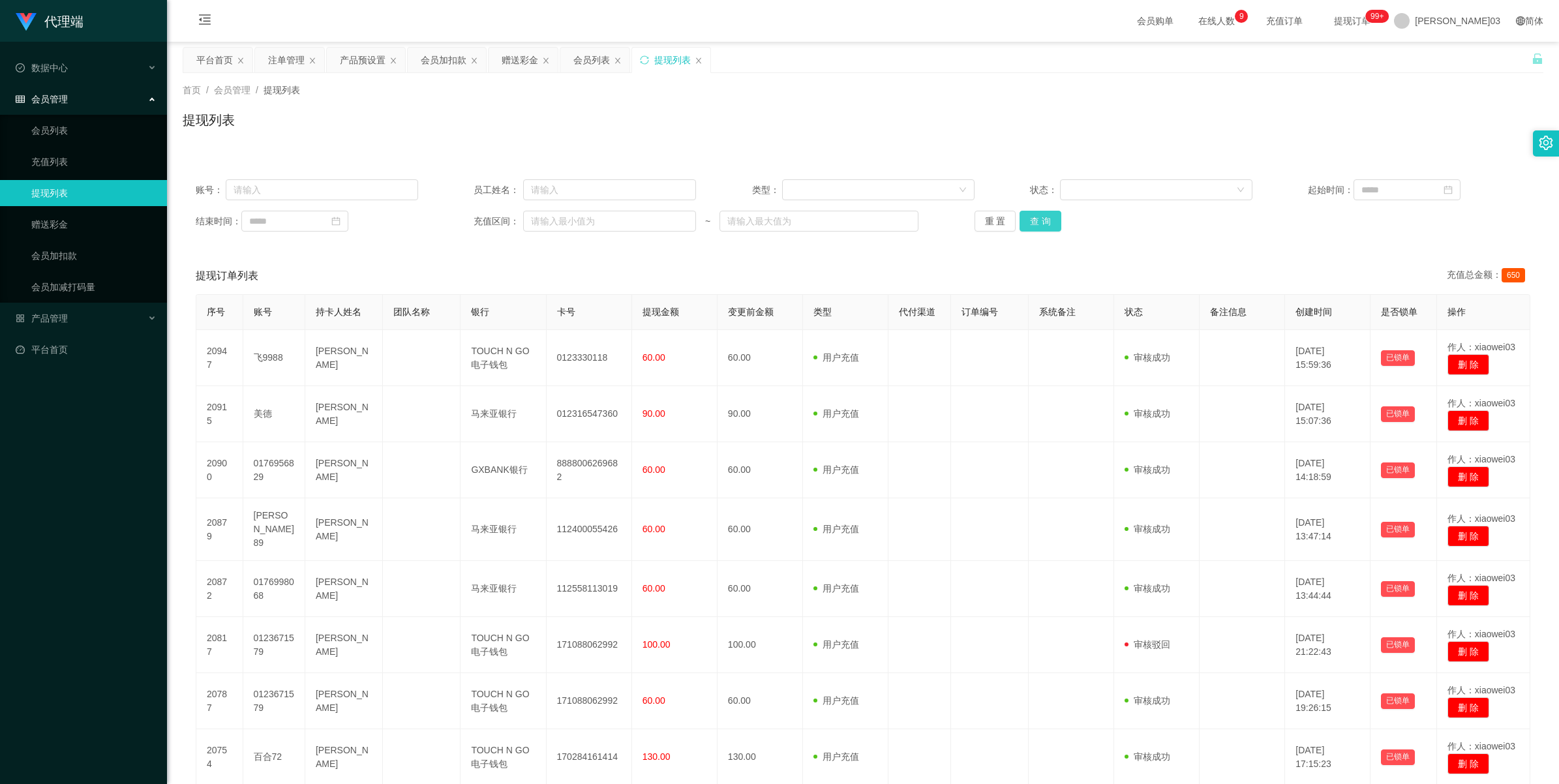
click at [454, 216] on button "查 询" at bounding box center [1040, 221] width 42 height 21
click at [454, 219] on button "查 询" at bounding box center [1040, 221] width 42 height 21
click at [454, 221] on button "查 询" at bounding box center [1047, 221] width 56 height 21
click at [454, 222] on button "查 询" at bounding box center [1040, 221] width 42 height 21
click at [454, 222] on button "查 询" at bounding box center [1047, 221] width 56 height 21
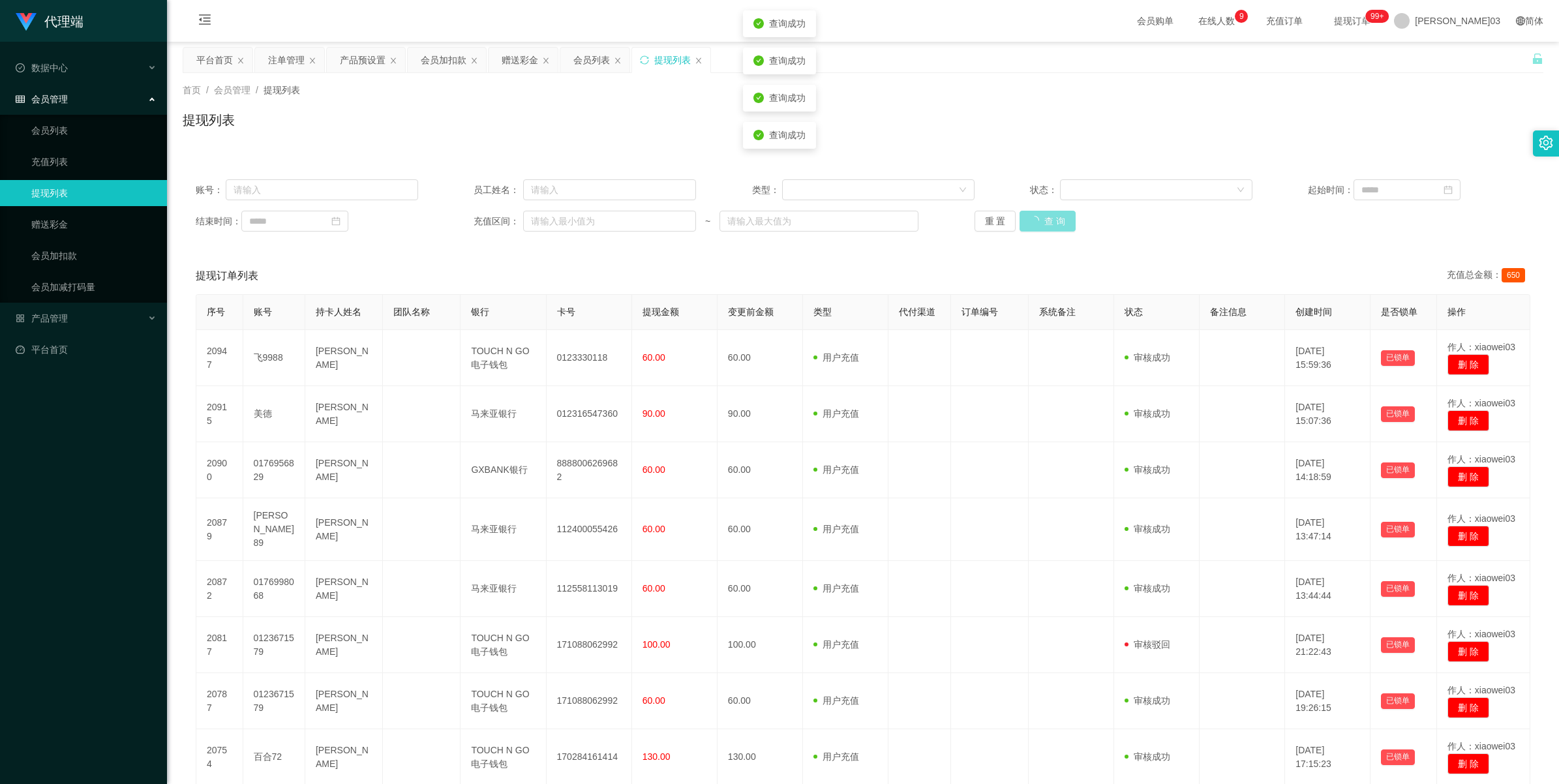
click at [454, 222] on button "查 询" at bounding box center [1047, 221] width 56 height 21
click at [454, 222] on button "查 询" at bounding box center [1040, 221] width 42 height 21
click at [454, 222] on button "查 询" at bounding box center [1047, 221] width 56 height 21
click at [454, 220] on button "查 询" at bounding box center [1047, 221] width 56 height 21
click at [454, 220] on button "查 询" at bounding box center [1040, 221] width 42 height 21
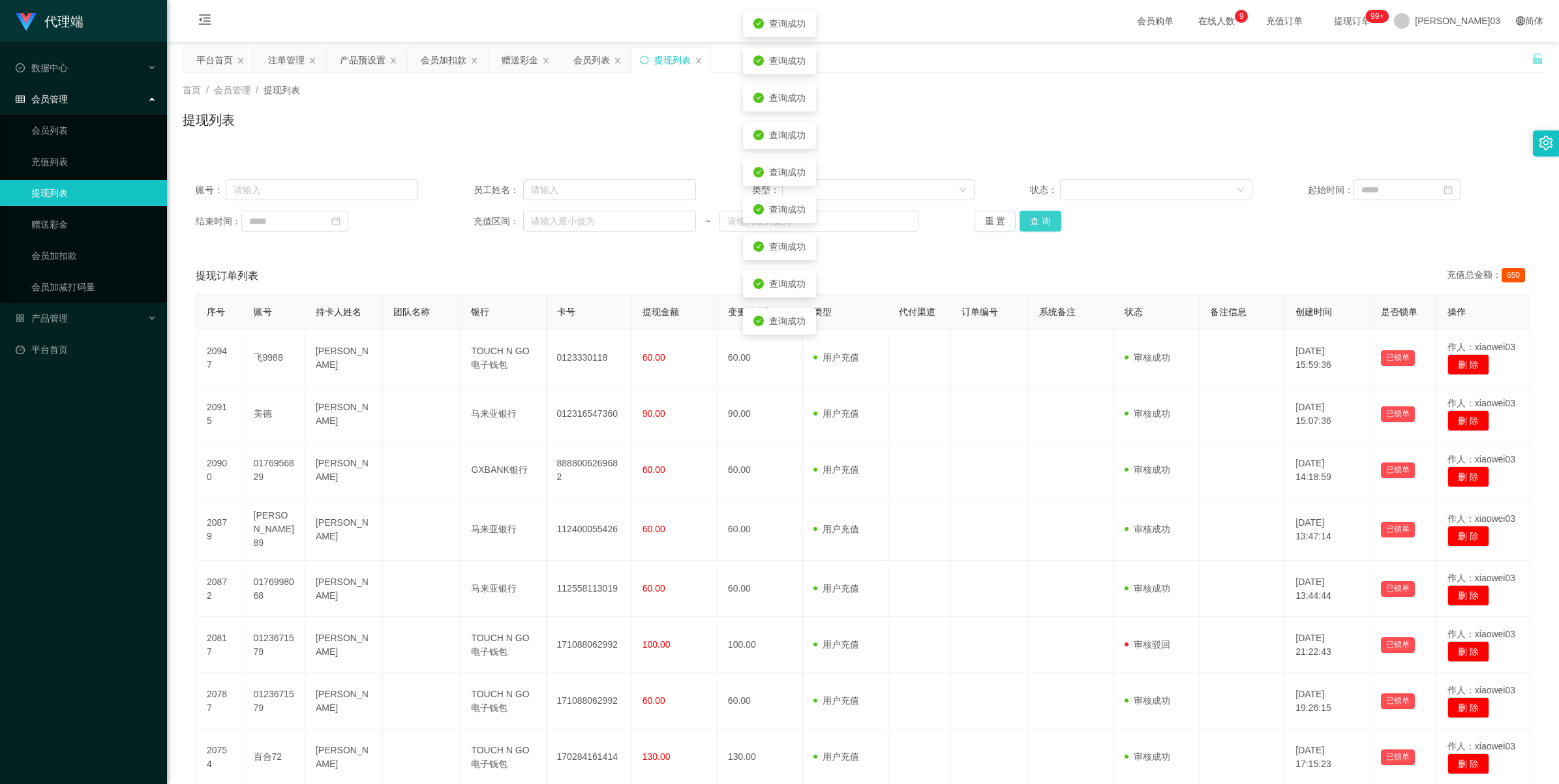
click at [454, 219] on button "查 询" at bounding box center [1040, 221] width 42 height 21
click at [454, 219] on button "查 询" at bounding box center [1047, 221] width 56 height 21
drag, startPoint x: 995, startPoint y: 210, endPoint x: 996, endPoint y: 226, distance: 16.0
click at [454, 213] on button "重 置" at bounding box center [995, 221] width 42 height 21
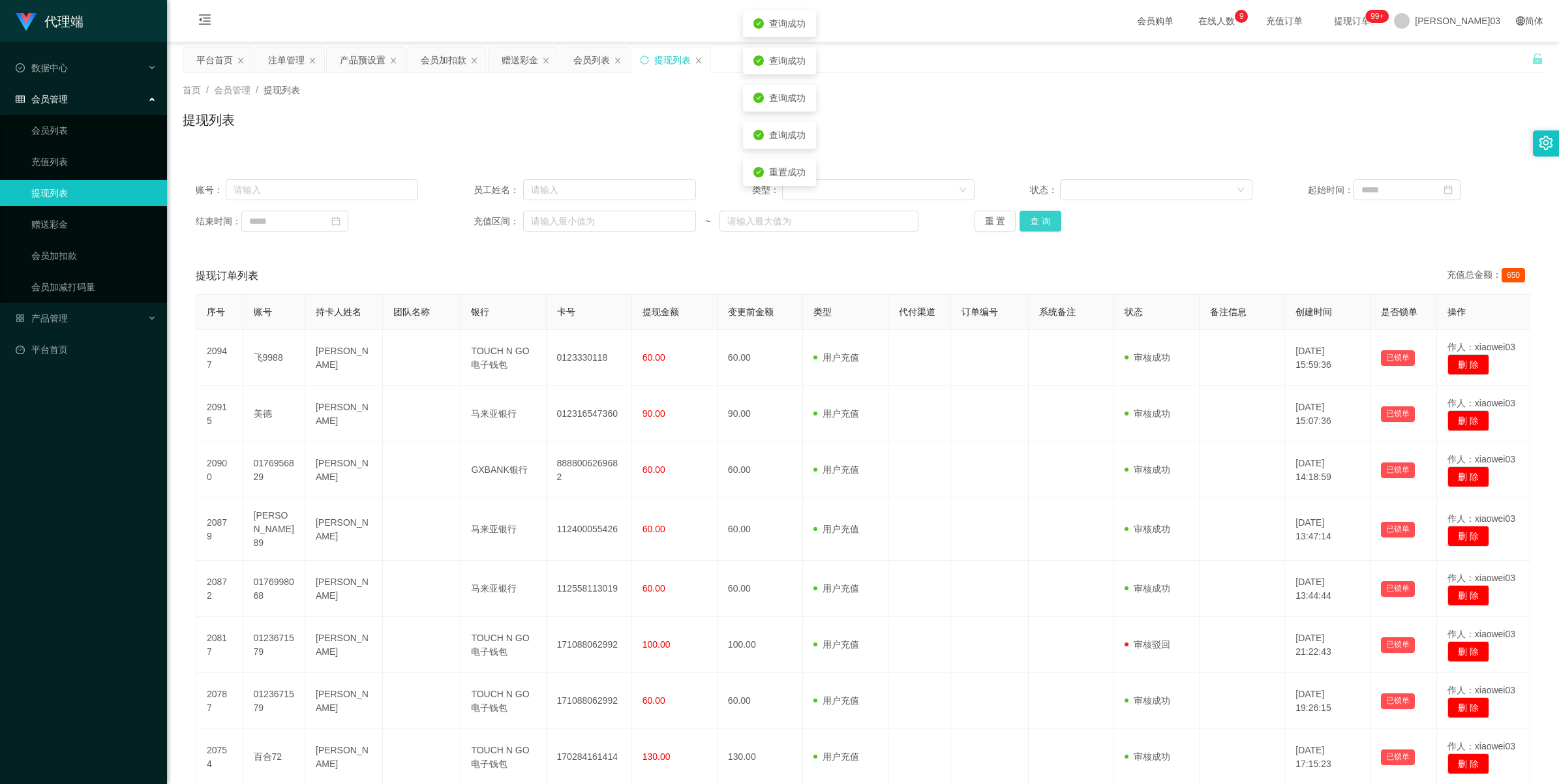
click at [454, 221] on button "查 询" at bounding box center [1040, 221] width 42 height 21
click at [454, 227] on button "查 询" at bounding box center [1040, 221] width 42 height 21
click at [454, 223] on button "查 询" at bounding box center [1040, 221] width 42 height 21
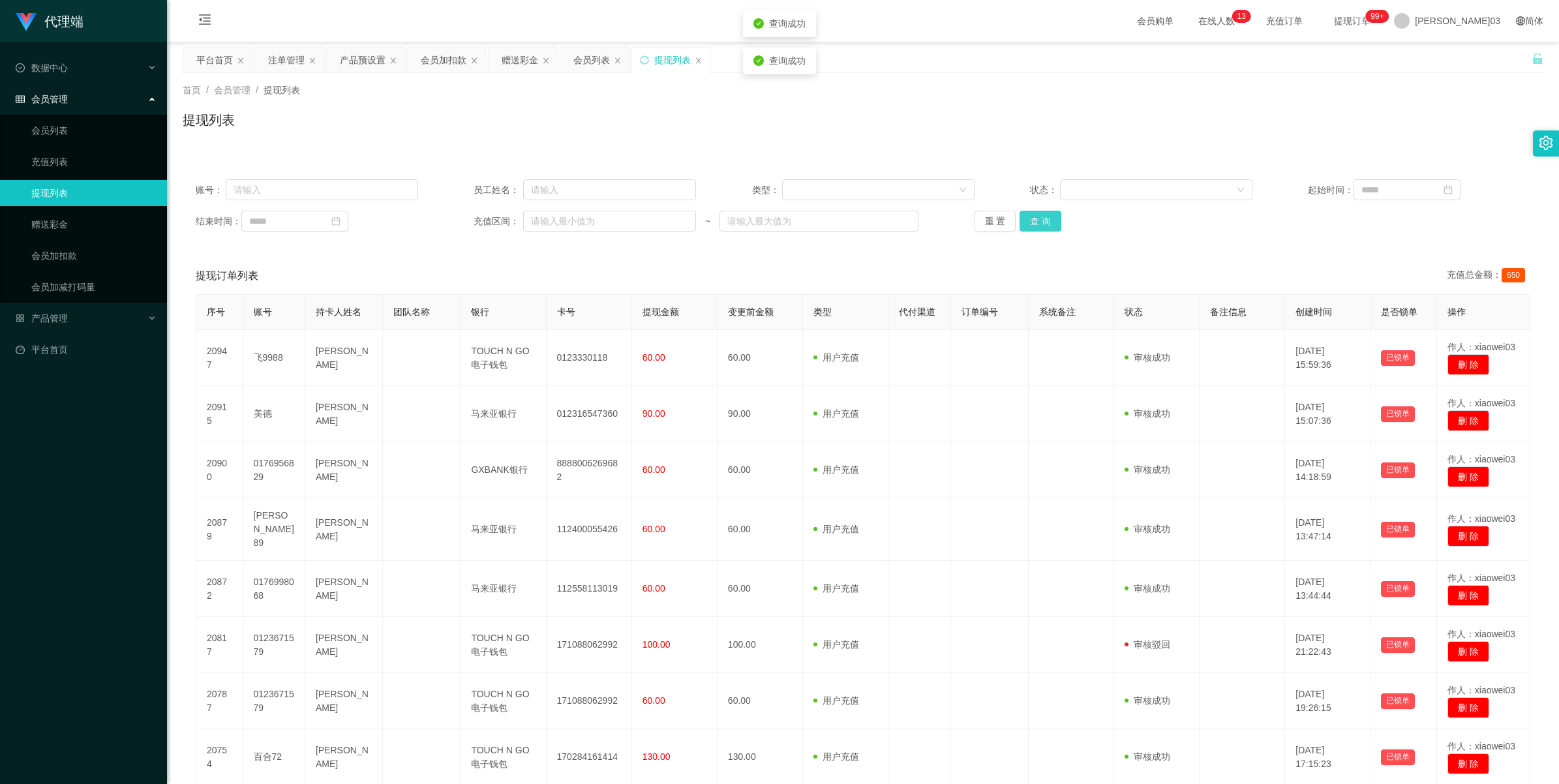
click at [454, 223] on button "查 询" at bounding box center [1040, 221] width 42 height 21
click at [454, 217] on button "查 询" at bounding box center [1040, 221] width 42 height 21
click at [454, 217] on div "重 置 查 询" at bounding box center [1085, 221] width 223 height 21
click at [454, 221] on button "查 询" at bounding box center [1040, 221] width 42 height 21
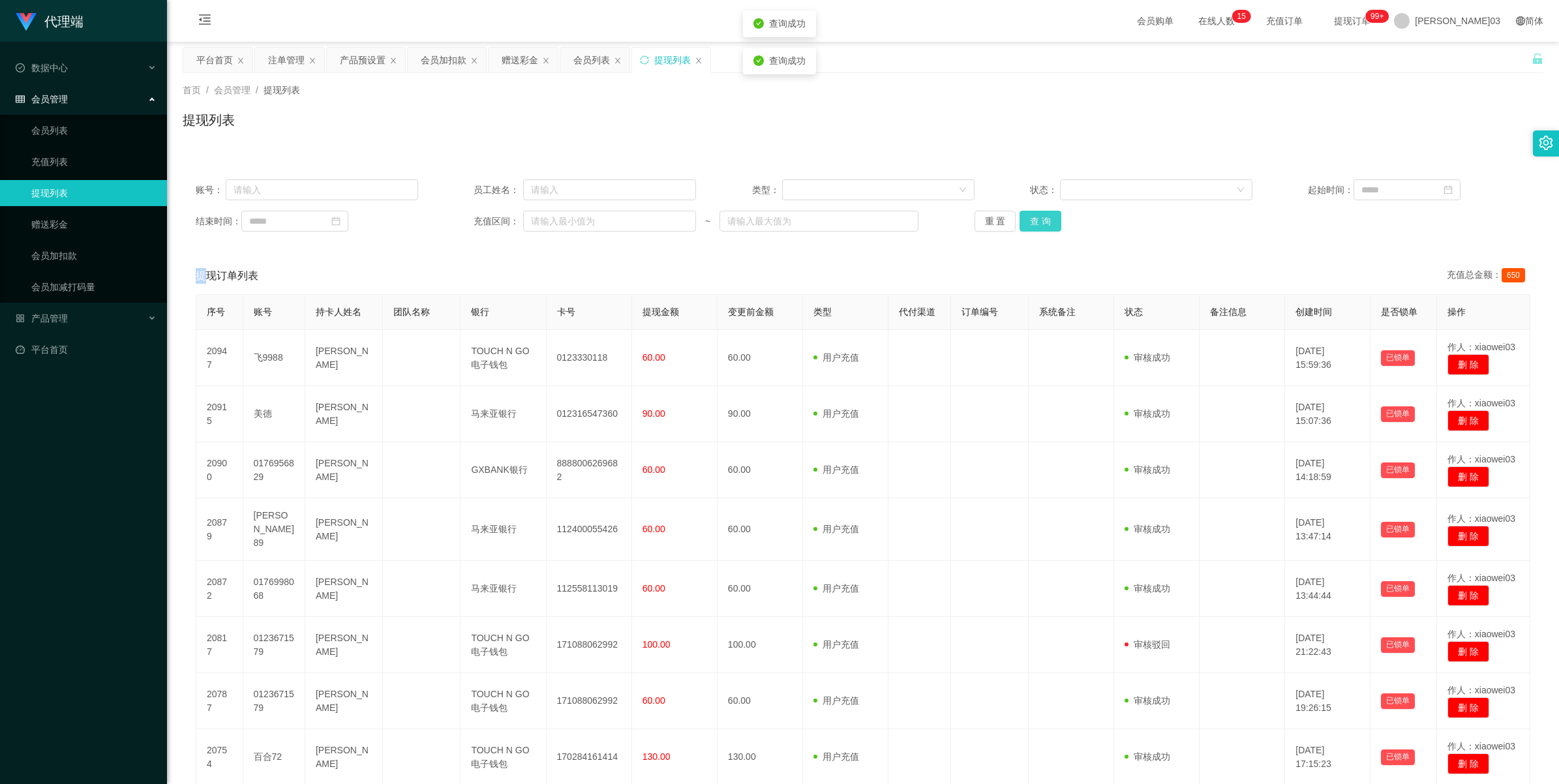
click at [454, 221] on button "查 询" at bounding box center [1040, 221] width 42 height 21
click at [454, 224] on button "查 询" at bounding box center [1040, 221] width 42 height 21
click at [454, 225] on button "查 询" at bounding box center [1040, 221] width 42 height 21
click at [454, 224] on button "查 询" at bounding box center [1040, 221] width 42 height 21
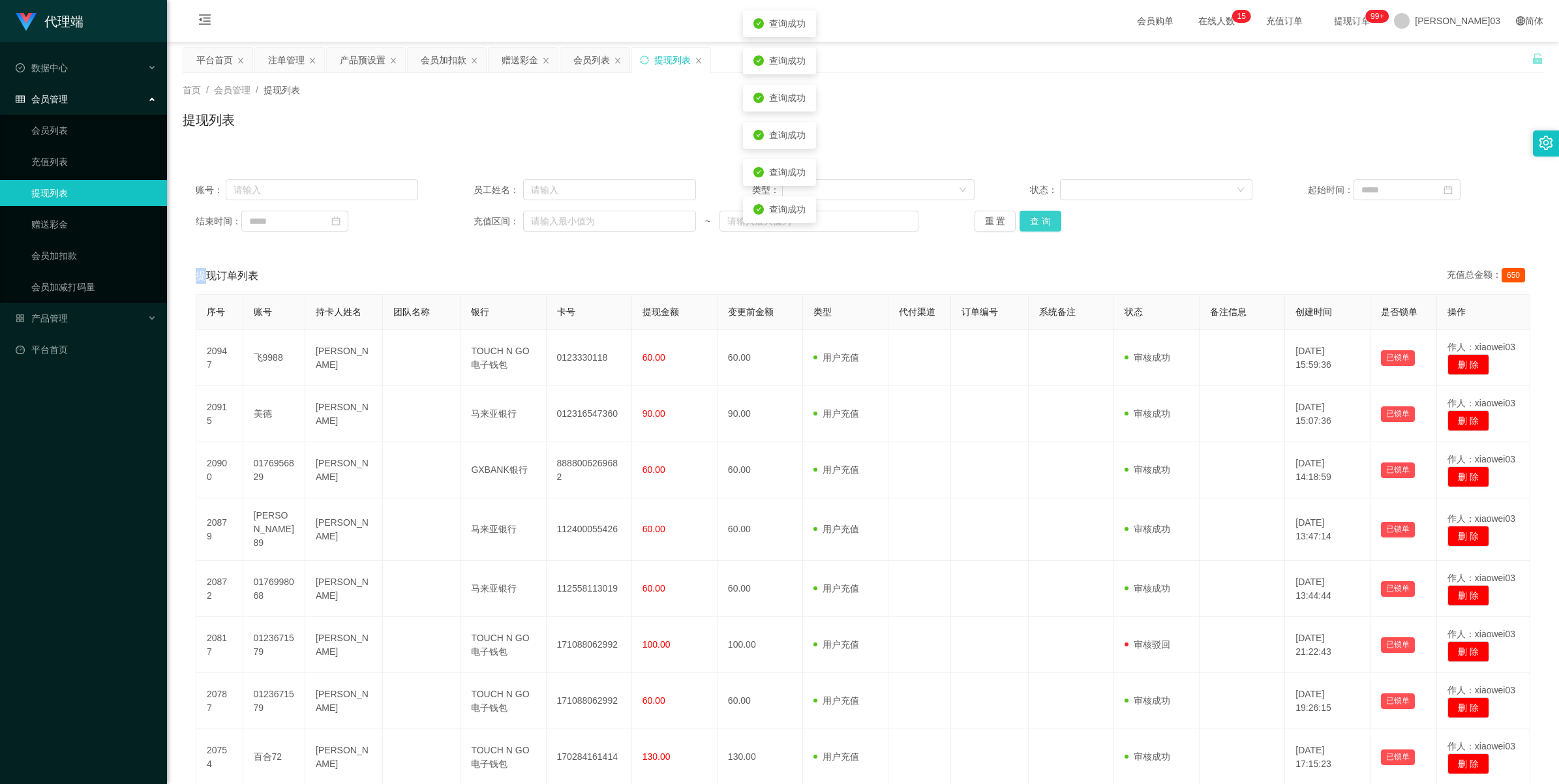
click at [454, 224] on button "查 询" at bounding box center [1040, 221] width 42 height 21
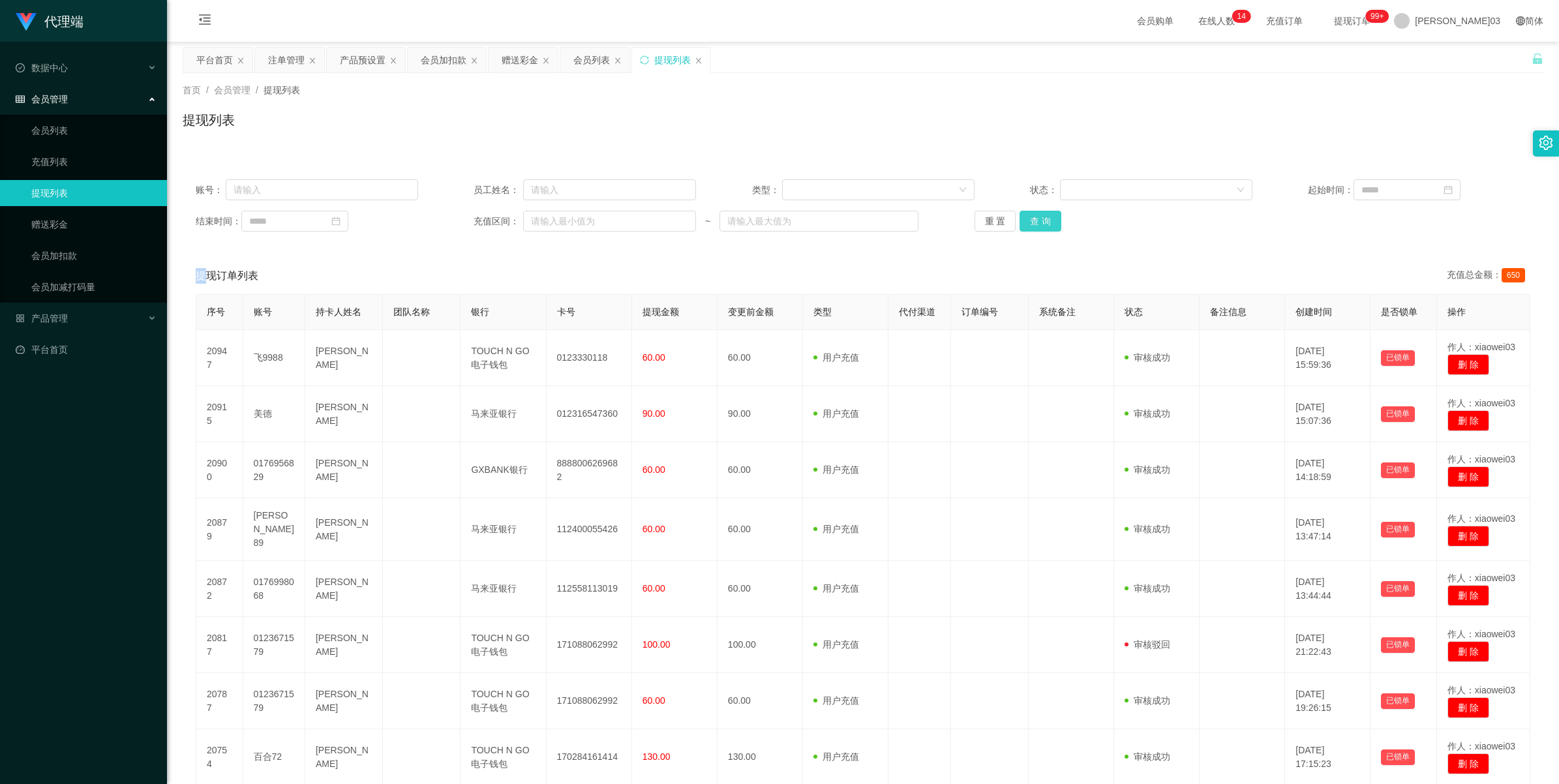
click at [454, 223] on button "查 询" at bounding box center [1040, 221] width 42 height 21
click at [454, 223] on div "重 置 查 询" at bounding box center [1085, 221] width 223 height 21
click at [454, 223] on button "查 询" at bounding box center [1040, 221] width 42 height 21
click at [454, 223] on div "重 置 查 询" at bounding box center [1085, 221] width 223 height 21
click at [454, 223] on button "查 询" at bounding box center [1040, 221] width 42 height 21
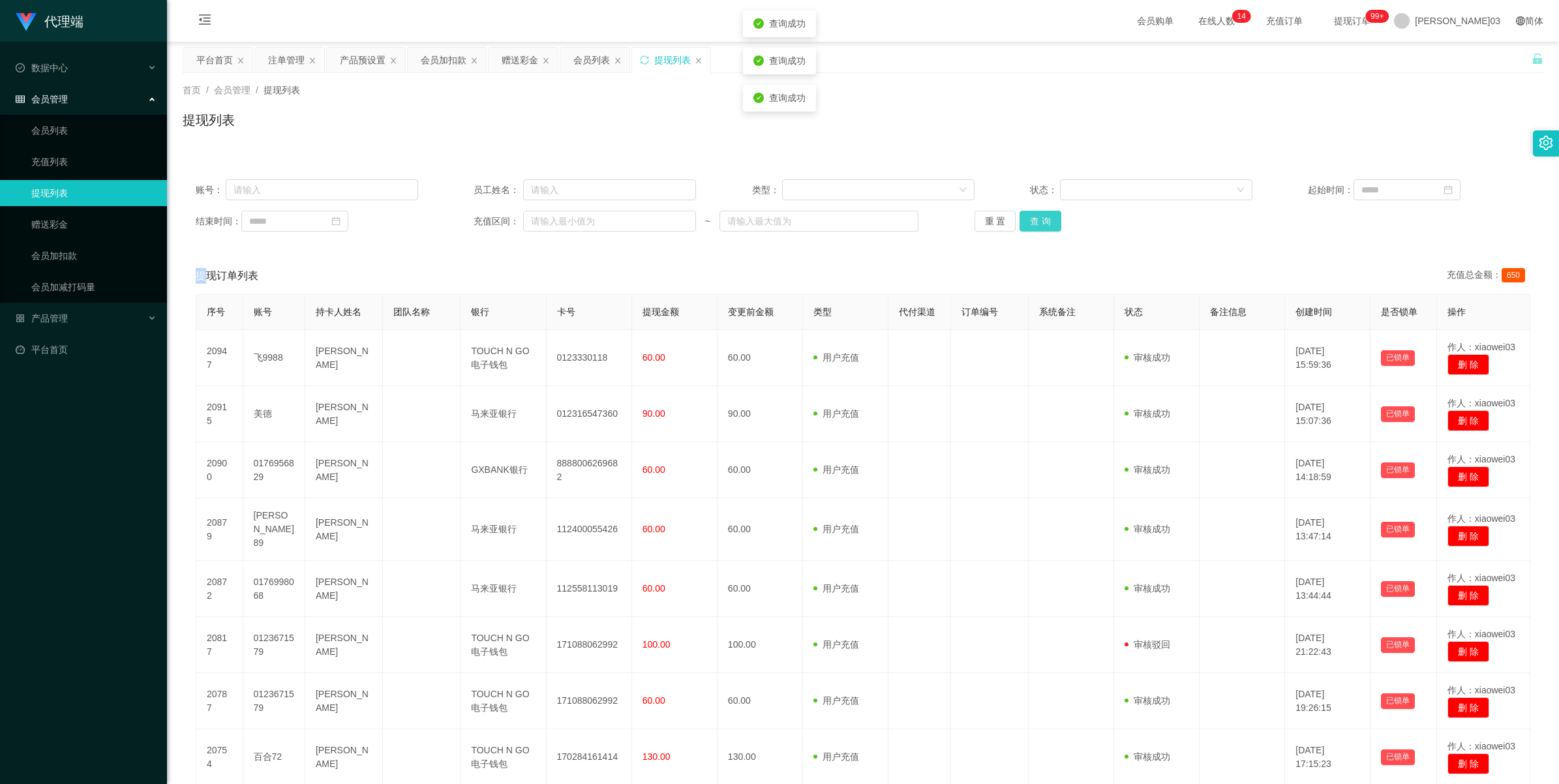
click at [454, 223] on button "查 询" at bounding box center [1040, 221] width 42 height 21
click at [454, 223] on button "查 询" at bounding box center [1040, 221] width 42 height 21
click at [454, 221] on button "查 询" at bounding box center [1040, 221] width 42 height 21
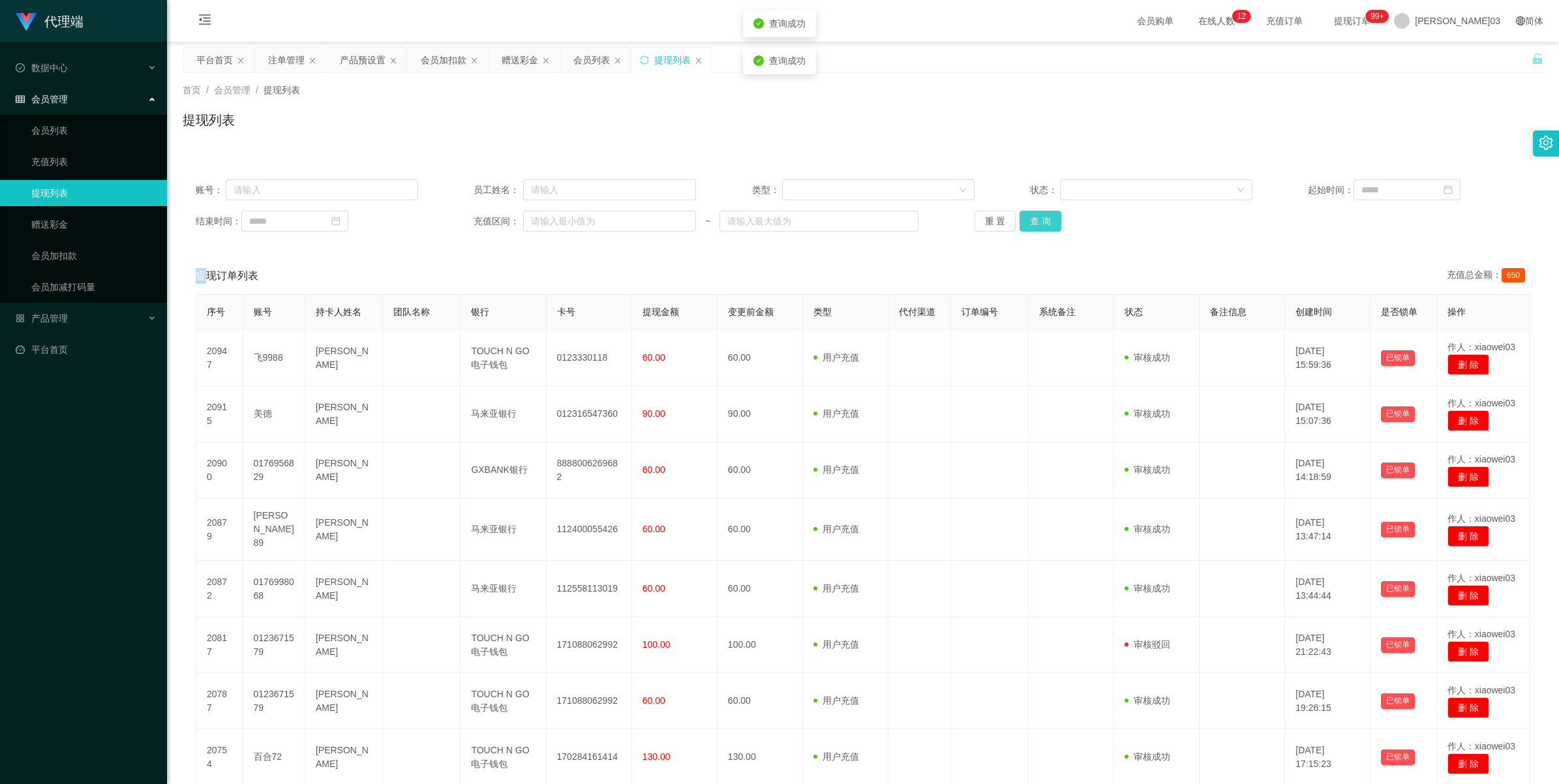
click at [454, 221] on button "查 询" at bounding box center [1040, 221] width 42 height 21
click at [454, 221] on button "查 询" at bounding box center [1047, 221] width 56 height 21
click at [454, 219] on button "查 询" at bounding box center [1040, 221] width 42 height 21
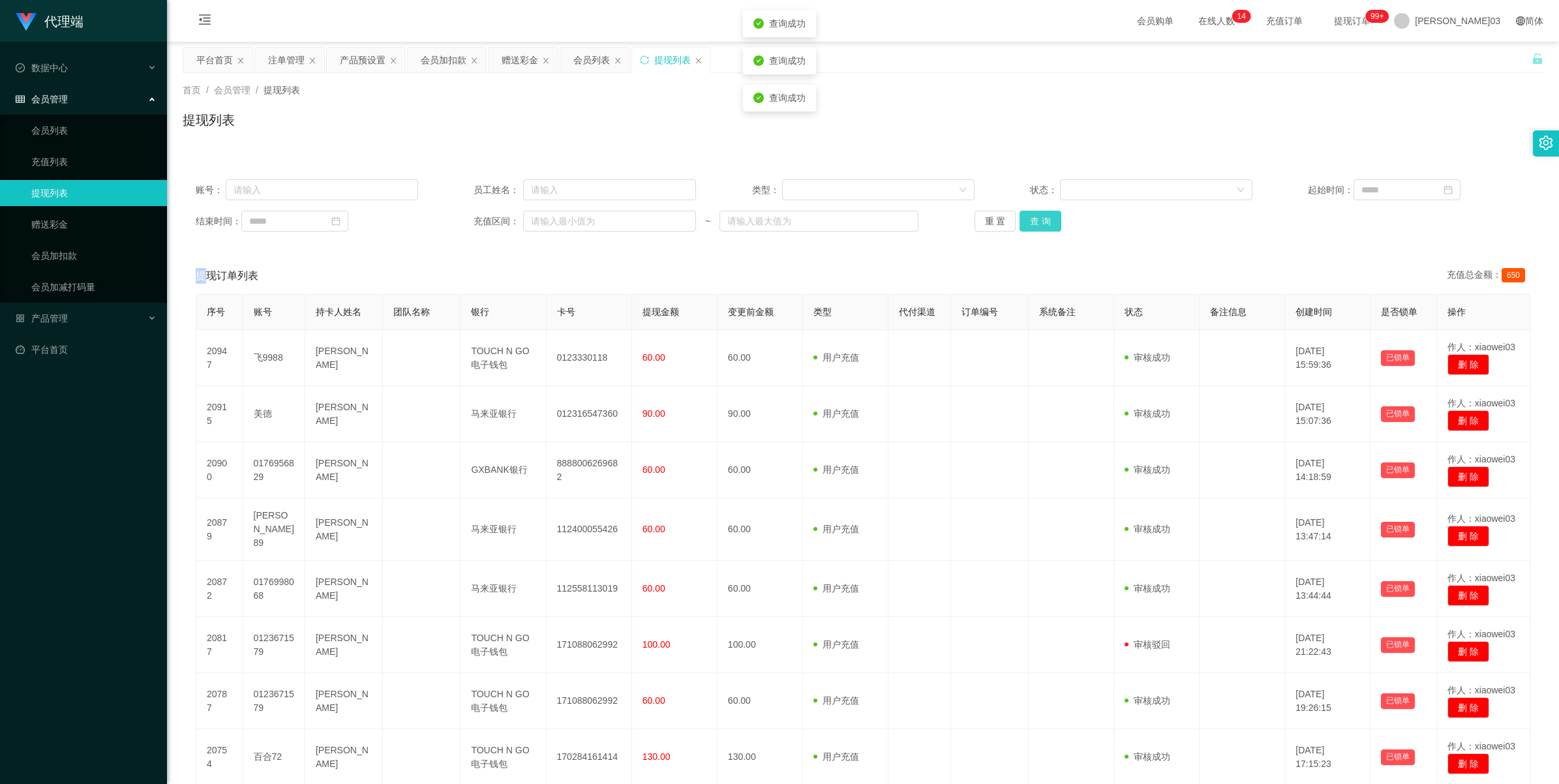
click at [454, 219] on button "查 询" at bounding box center [1040, 221] width 42 height 21
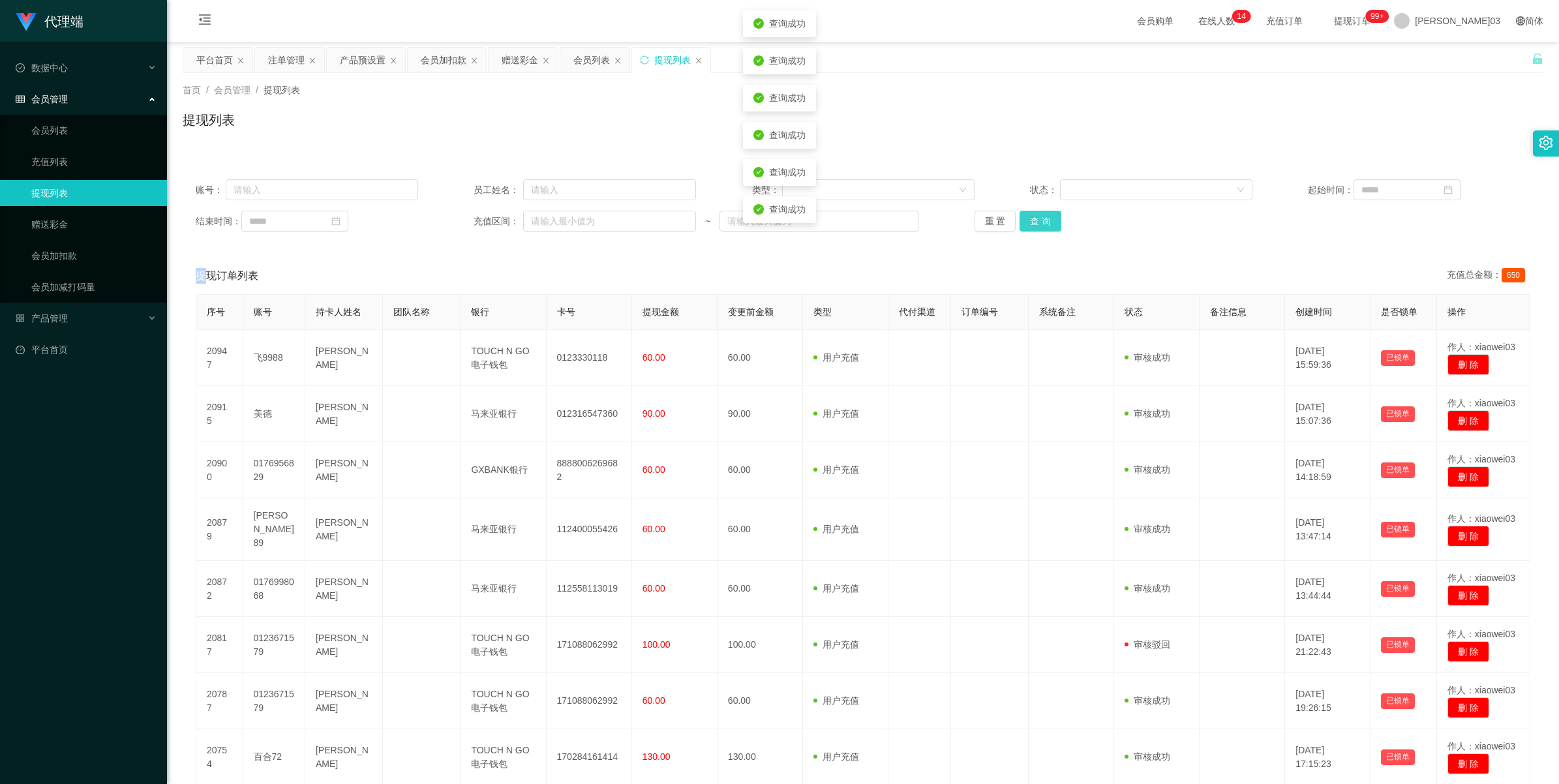
click at [454, 219] on button "查 询" at bounding box center [1040, 221] width 42 height 21
click at [454, 223] on button "重 置" at bounding box center [995, 221] width 42 height 21
click at [454, 219] on button "查 询" at bounding box center [1040, 221] width 42 height 21
click at [454, 219] on div "重 置 查 询" at bounding box center [1085, 221] width 223 height 21
click at [454, 219] on button "查 询" at bounding box center [1047, 221] width 56 height 21
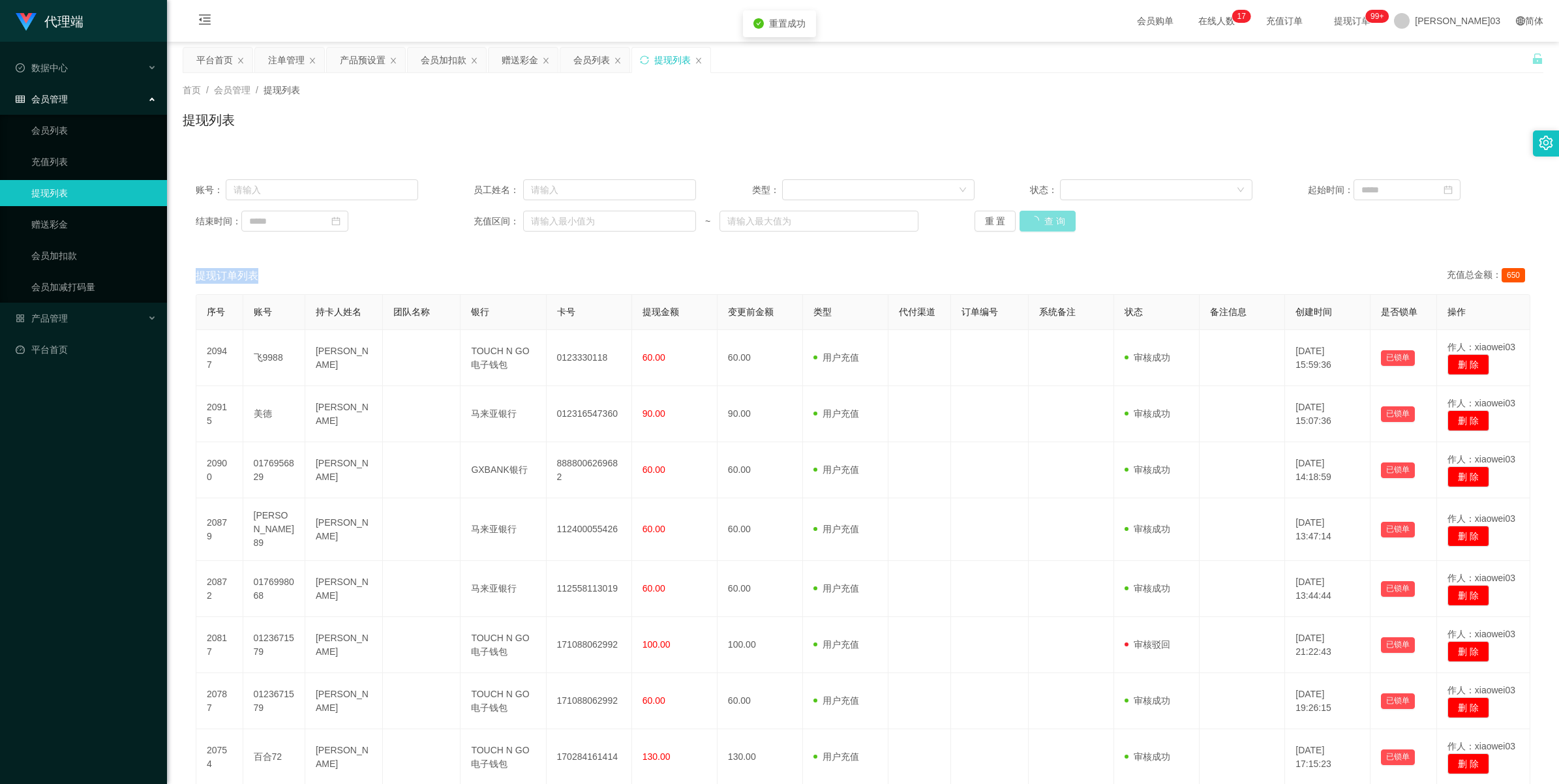
click at [454, 219] on div "重 置 查 询" at bounding box center [1085, 221] width 223 height 21
click at [454, 219] on button "查 询" at bounding box center [1047, 221] width 56 height 21
click at [454, 221] on button "重 置" at bounding box center [995, 221] width 42 height 21
click at [454, 229] on button "查 询" at bounding box center [1040, 221] width 42 height 21
click at [454, 222] on div "重 置 查 询" at bounding box center [1085, 221] width 223 height 21
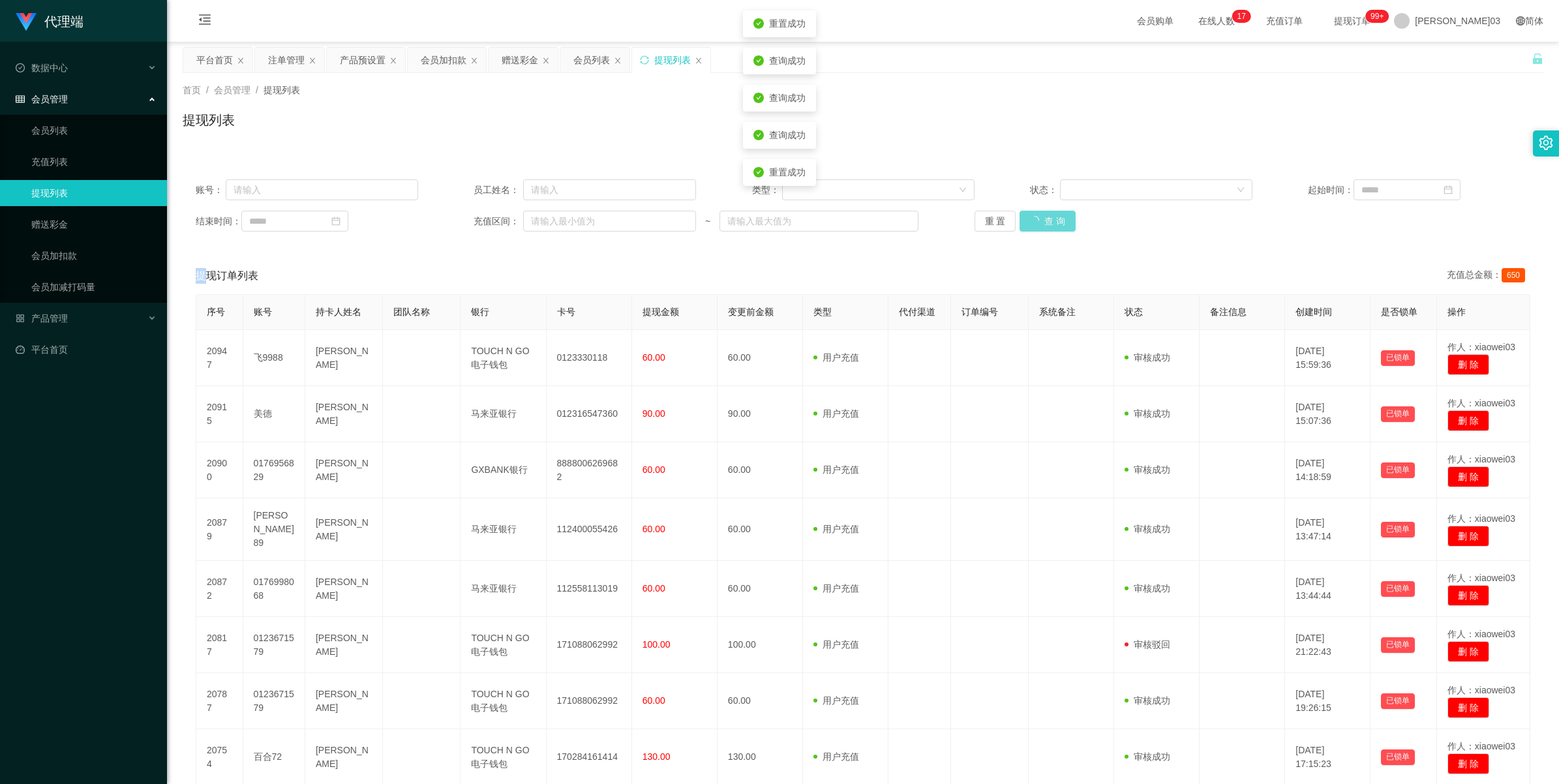
click at [454, 222] on div "重 置 查 询" at bounding box center [1085, 221] width 223 height 21
click at [454, 219] on button "查 询" at bounding box center [1040, 221] width 42 height 21
click at [454, 220] on button "查 询" at bounding box center [1040, 221] width 42 height 21
click at [454, 221] on button "查 询" at bounding box center [1040, 221] width 42 height 21
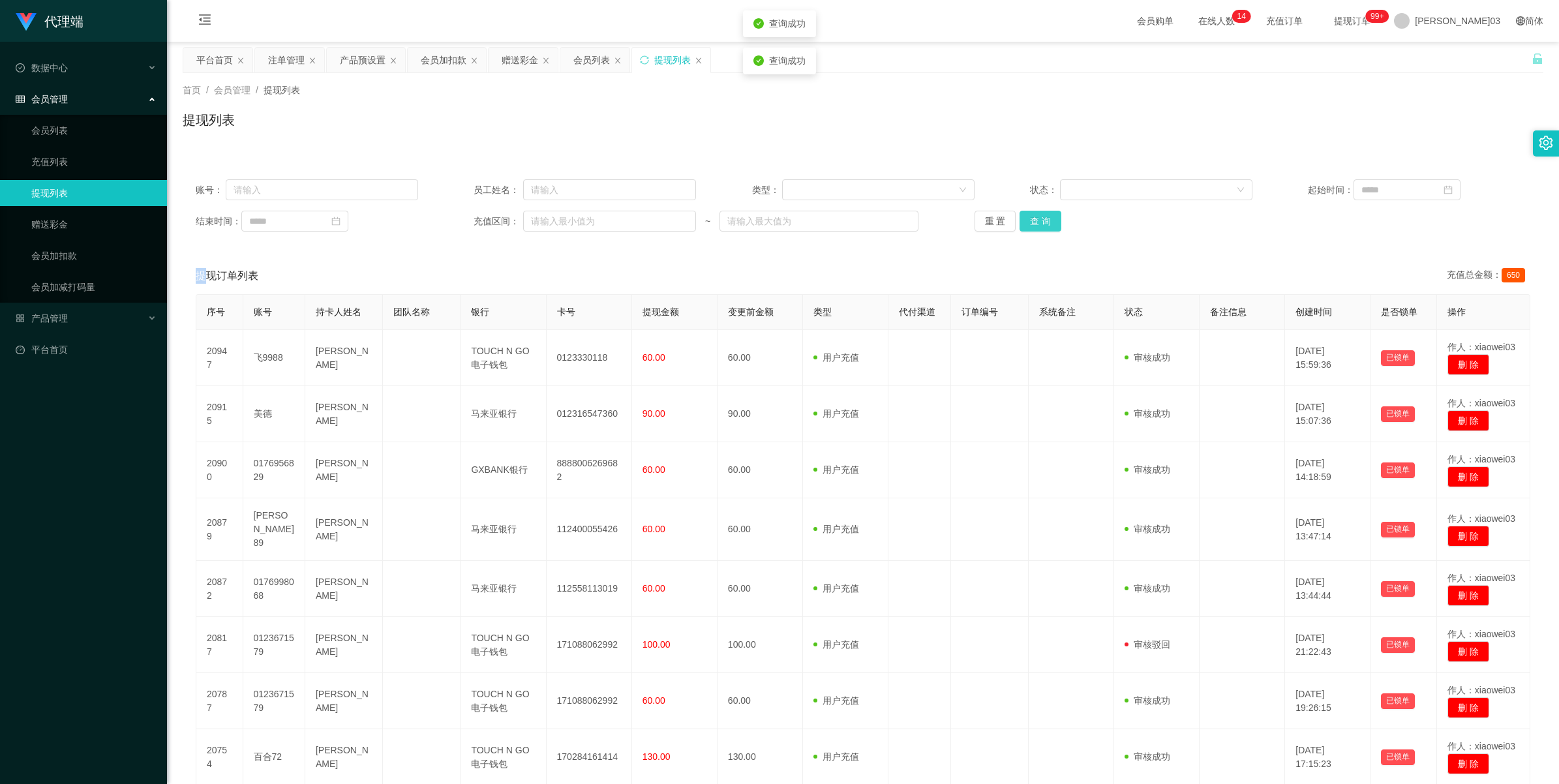
click at [454, 223] on button "查 询" at bounding box center [1040, 221] width 42 height 21
